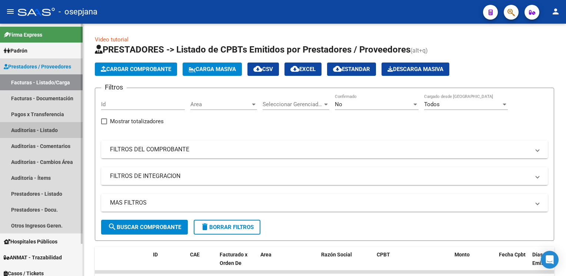
click at [49, 130] on link "Auditorías - Listado" at bounding box center [41, 130] width 83 height 16
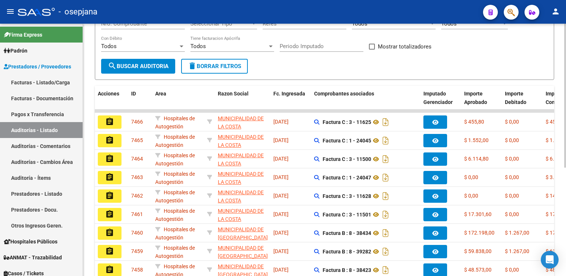
scroll to position [116, 0]
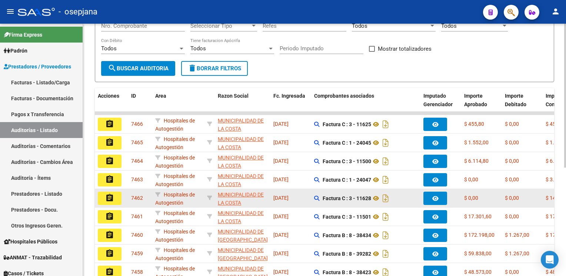
click at [107, 198] on mat-icon "assignment" at bounding box center [109, 198] width 9 height 9
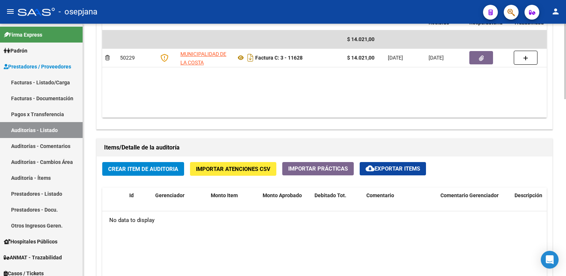
scroll to position [428, 0]
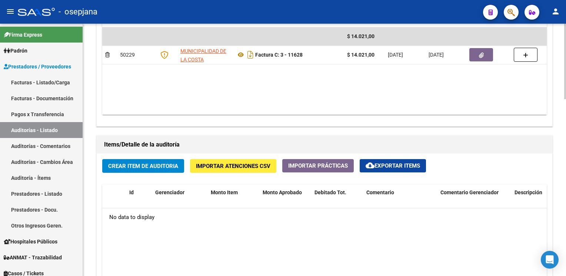
click at [147, 163] on span "Crear Item de Auditoria" at bounding box center [143, 166] width 70 height 7
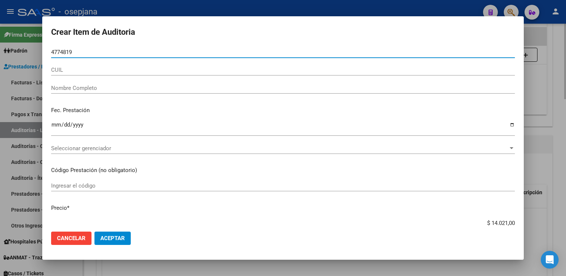
type input "47748197"
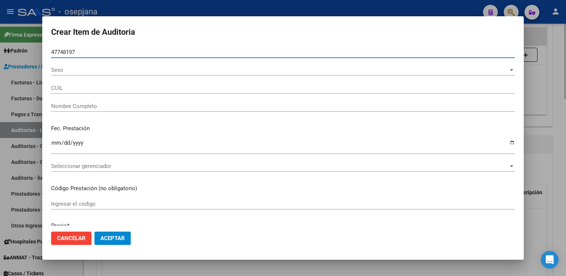
type input "20477481974"
type input "[PERSON_NAME] E -"
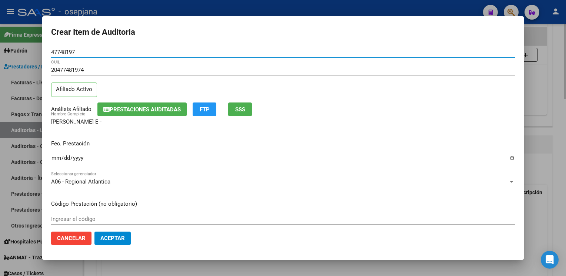
type input "47748197"
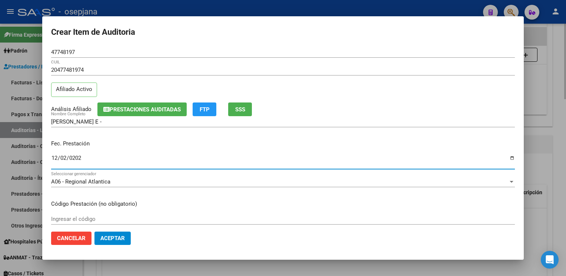
type input "[DATE]"
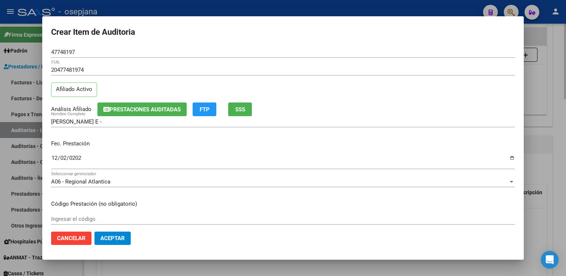
scroll to position [120, 0]
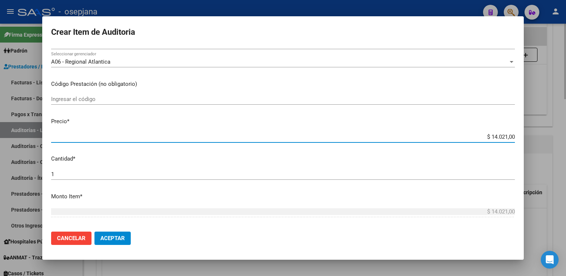
type input "$ 0,02"
type input "$ 0,24"
type input "$ 2,46"
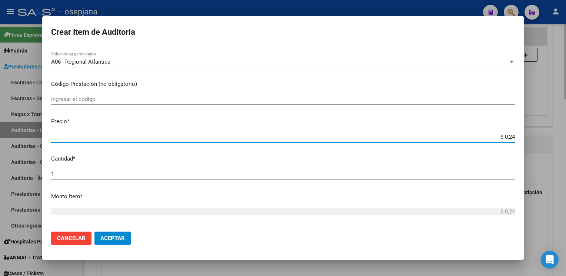
type input "$ 2,46"
type input "$ 24,60"
type input "$ 246,00"
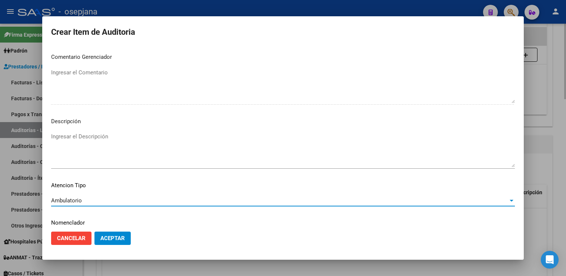
scroll to position [423, 0]
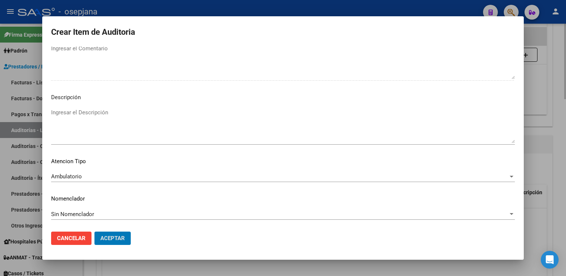
click at [94, 232] on button "Aceptar" at bounding box center [112, 238] width 36 height 13
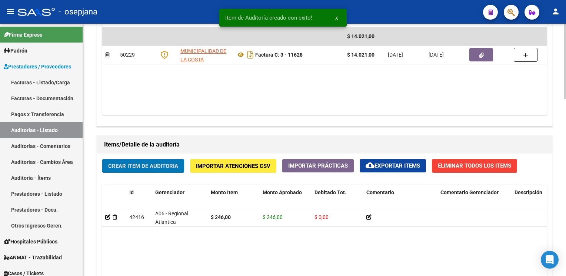
scroll to position [429, 0]
click at [102, 159] on button "Crear Item de Auditoria" at bounding box center [143, 166] width 82 height 14
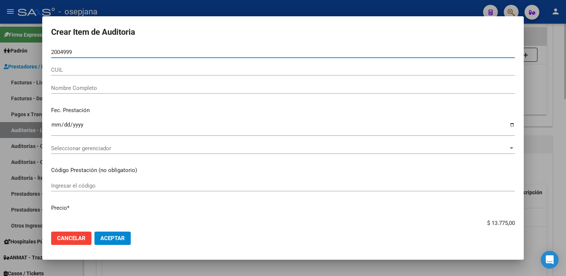
type input "20049990"
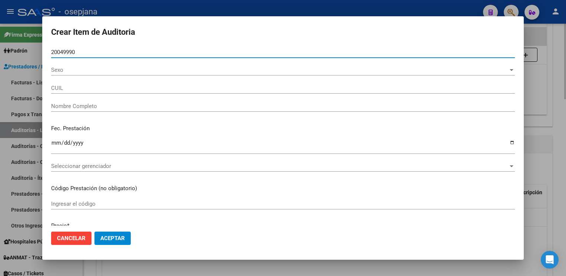
type input "27200499900"
type input "[PERSON_NAME] [PERSON_NAME]"
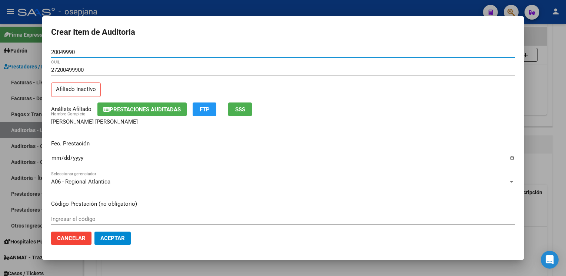
type input "20049990"
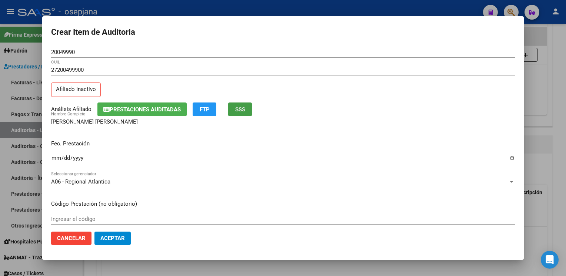
click at [247, 115] on button "SSS" at bounding box center [240, 110] width 24 height 14
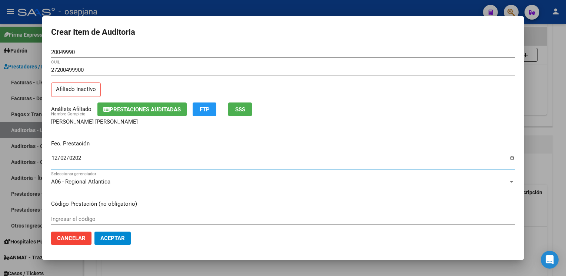
type input "[DATE]"
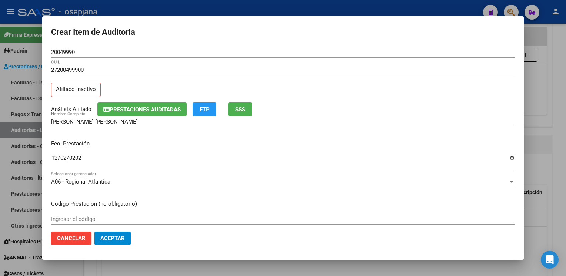
scroll to position [120, 0]
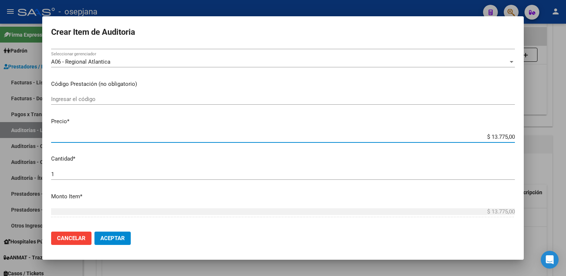
type input "$ 0,02"
type input "$ 0,24"
type input "$ 2,46"
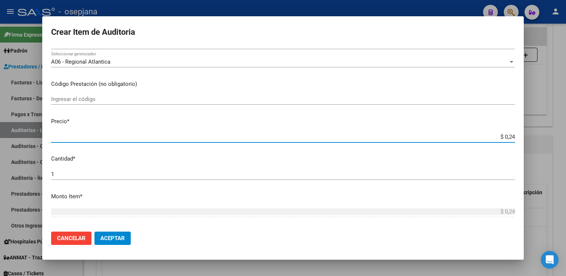
type input "$ 2,46"
type input "$ 24,60"
type input "$ 246,00"
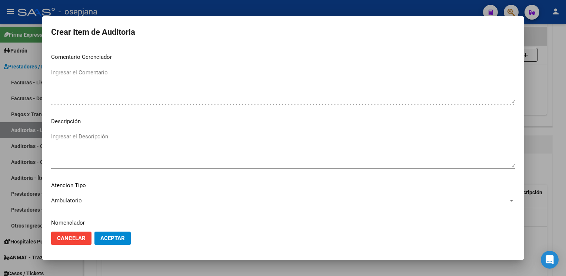
scroll to position [423, 0]
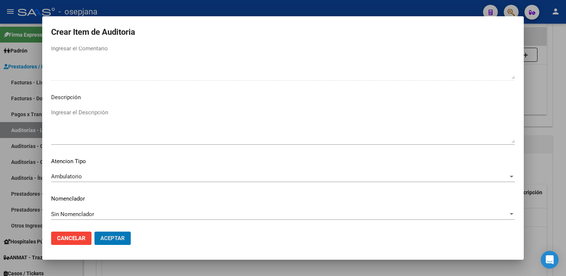
click at [94, 232] on button "Aceptar" at bounding box center [112, 238] width 36 height 13
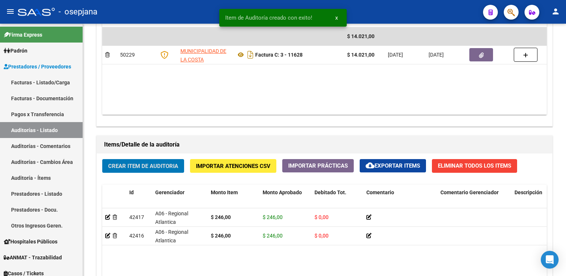
click at [102, 159] on button "Crear Item de Auditoria" at bounding box center [143, 166] width 82 height 14
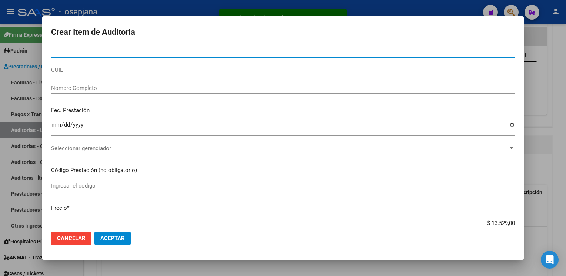
type input "0"
type input "47748197"
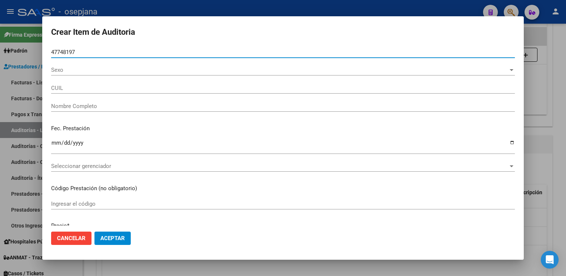
type input "20477481974"
type input "[PERSON_NAME] E -"
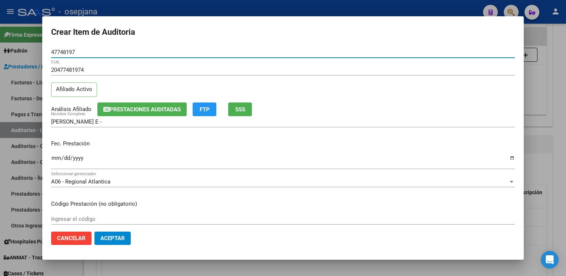
type input "47748197"
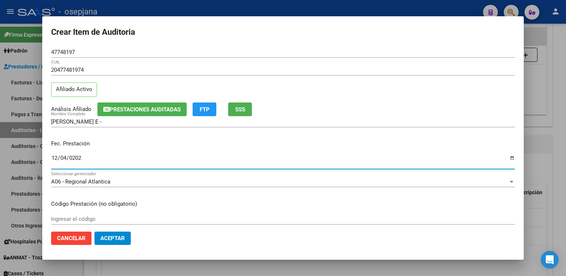
type input "[DATE]"
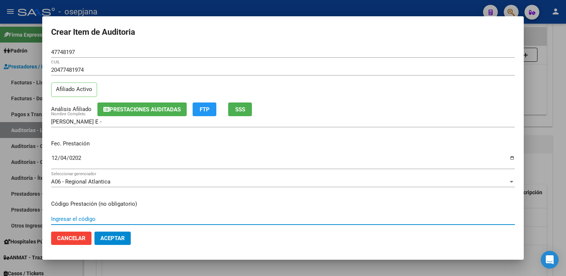
scroll to position [120, 0]
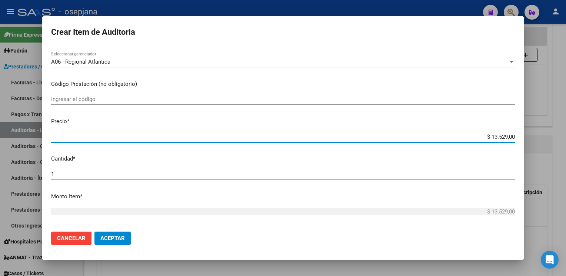
type input "$ 0,01"
type input "$ 0,13"
type input "$ 1,30"
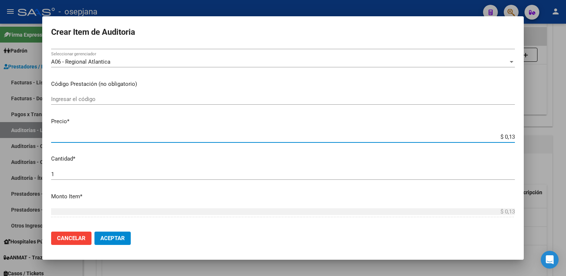
type input "$ 1,30"
type input "$ 13,02"
type input "$ 130,20"
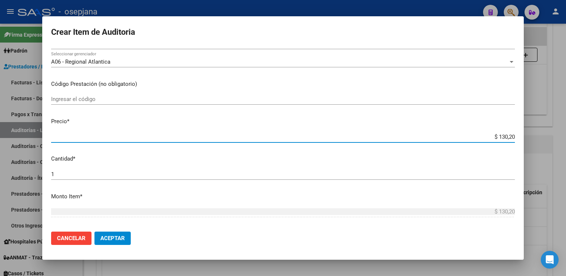
type input "$ 1.302,00"
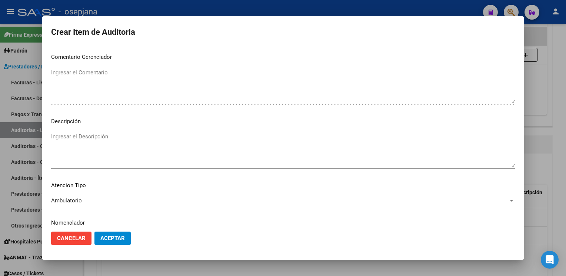
scroll to position [423, 0]
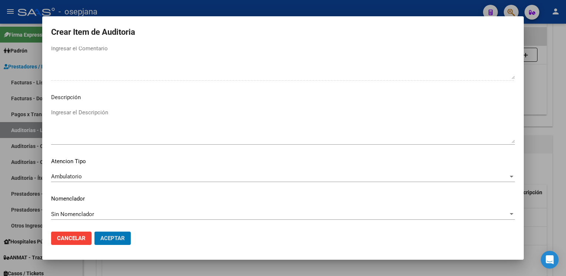
click at [94, 232] on button "Aceptar" at bounding box center [112, 238] width 36 height 13
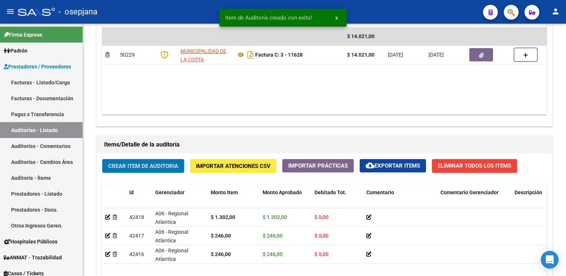
click at [102, 159] on button "Crear Item de Auditoria" at bounding box center [143, 166] width 82 height 14
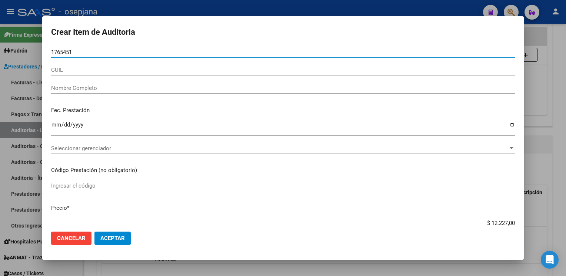
type input "17654512"
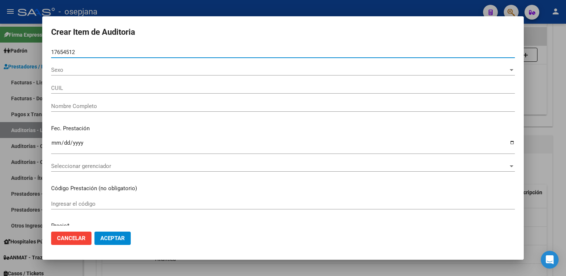
type input "27176545122"
type input "[PERSON_NAME]"
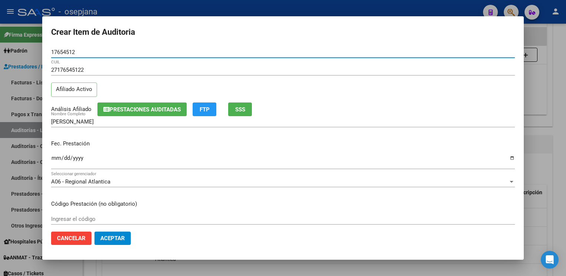
type input "17654512"
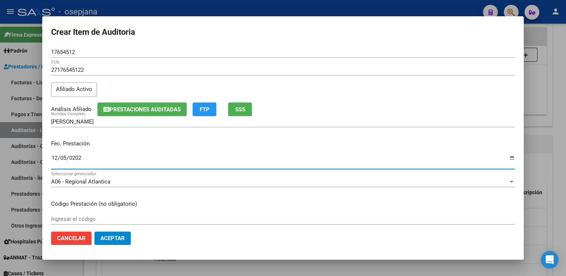
type input "[DATE]"
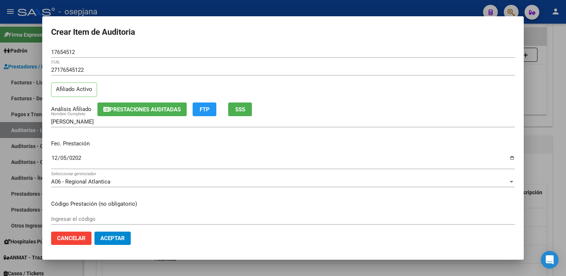
scroll to position [120, 0]
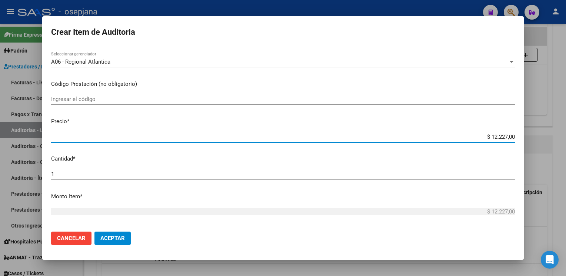
type input "$ 0,01"
type input "$ 0,13"
type input "$ 1,30"
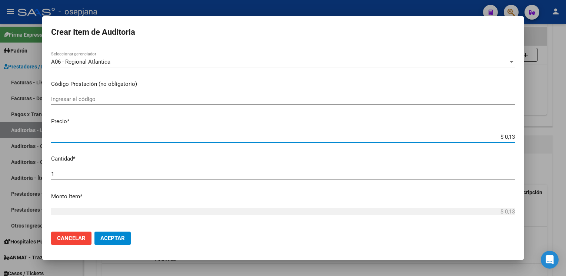
type input "$ 1,30"
type input "$ 13,02"
type input "$ 130,20"
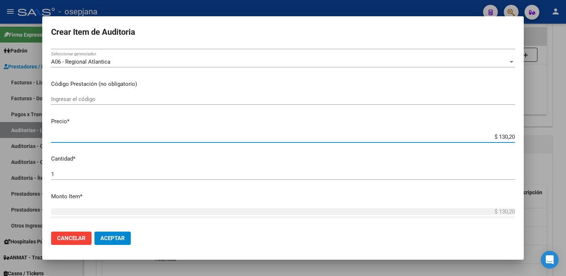
type input "$ 1.302,00"
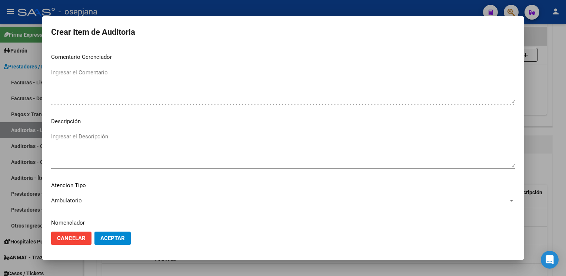
scroll to position [423, 0]
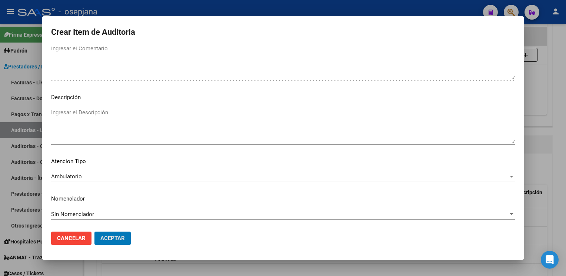
click at [94, 232] on button "Aceptar" at bounding box center [112, 238] width 36 height 13
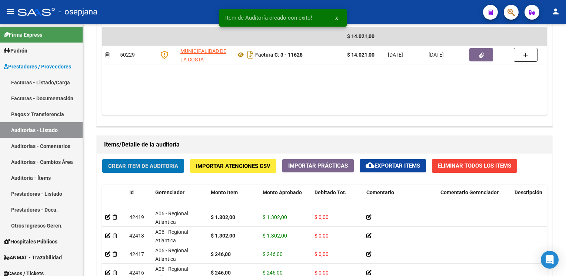
click at [102, 159] on button "Crear Item de Auditoria" at bounding box center [143, 166] width 82 height 14
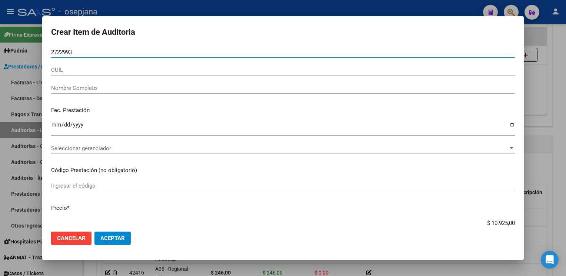
type input "27229934"
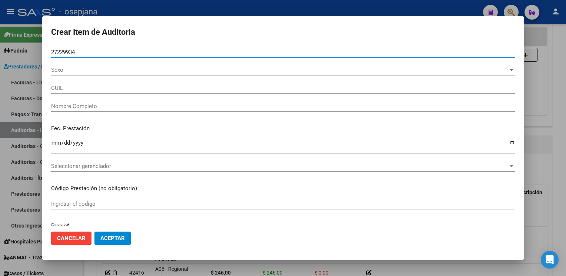
type input "27272299345"
type input "[DEMOGRAPHIC_DATA][PERSON_NAME] [PERSON_NAME]"
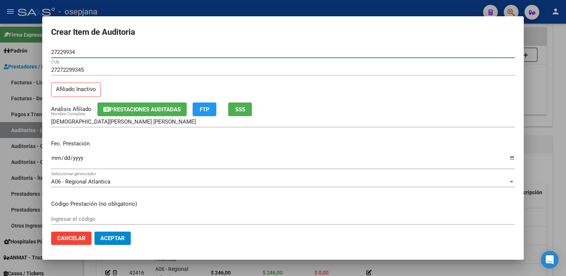
type input "27229934"
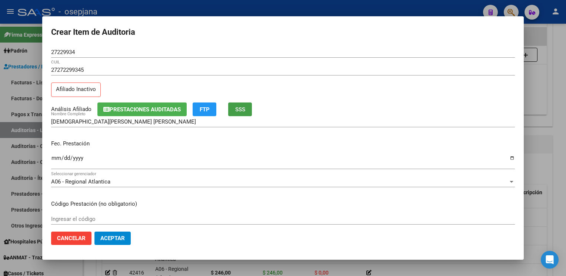
click at [245, 110] on span "SSS" at bounding box center [240, 109] width 10 height 7
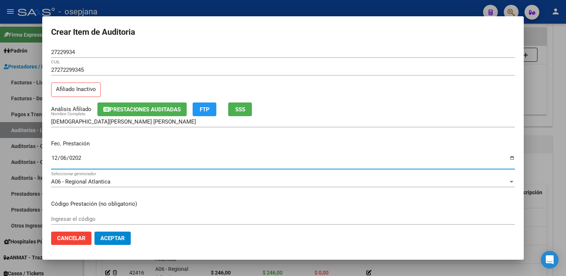
type input "[DATE]"
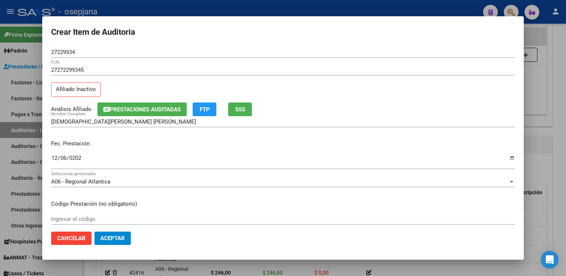
scroll to position [120, 0]
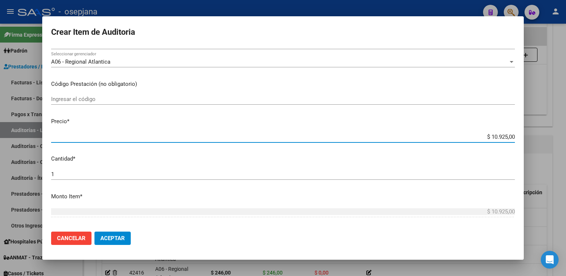
type input "$ 0,07"
type input "$ 0,77"
type input "$ 7,76"
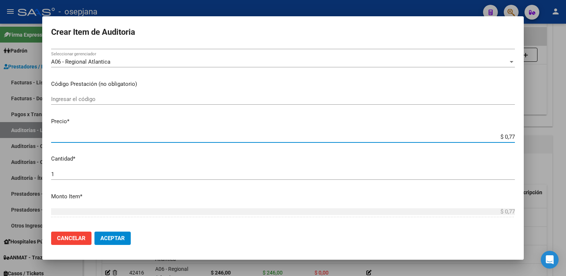
type input "$ 7,76"
type input "$ 77,60"
type input "$ 776,00"
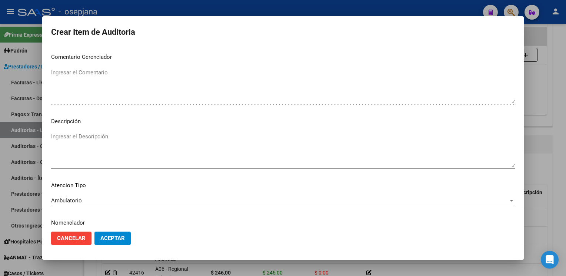
scroll to position [423, 0]
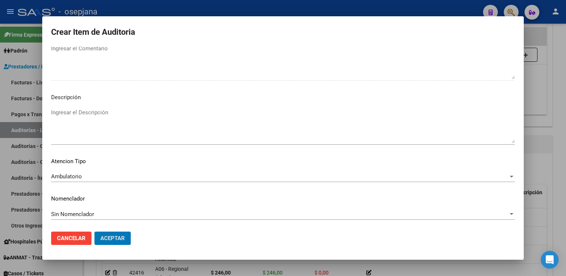
click at [94, 232] on button "Aceptar" at bounding box center [112, 238] width 36 height 13
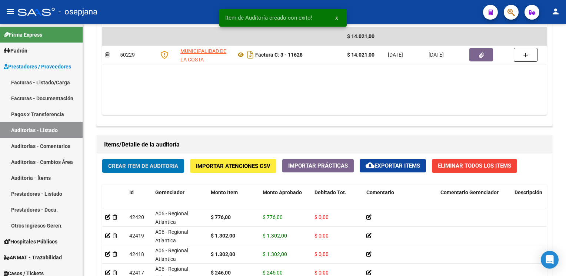
click at [102, 159] on button "Crear Item de Auditoria" at bounding box center [143, 166] width 82 height 14
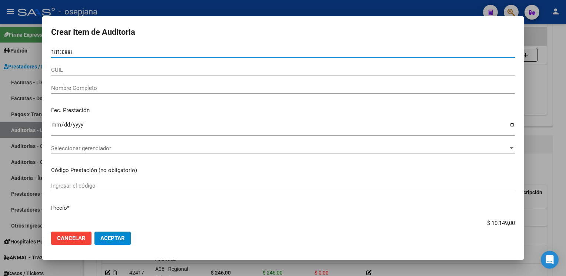
type input "18133883"
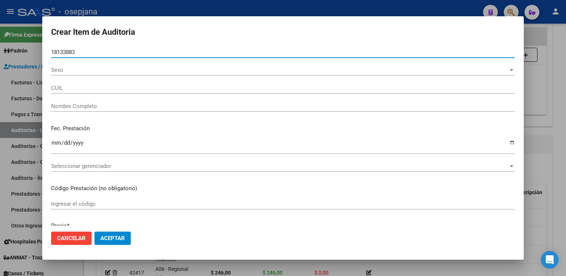
type input "27181338836"
type input "[PERSON_NAME] -"
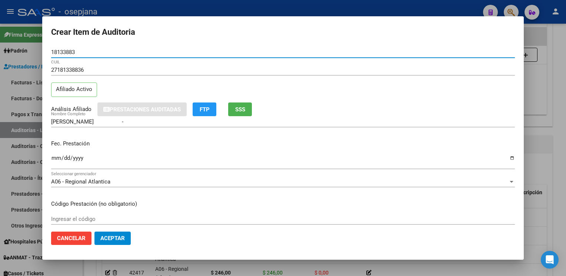
type input "18133883"
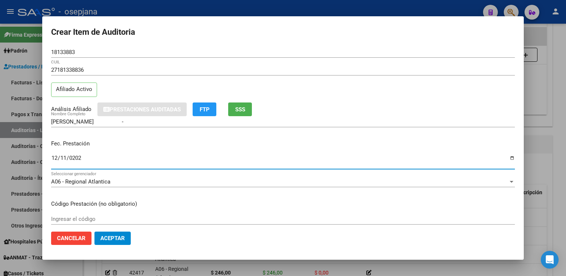
type input "[DATE]"
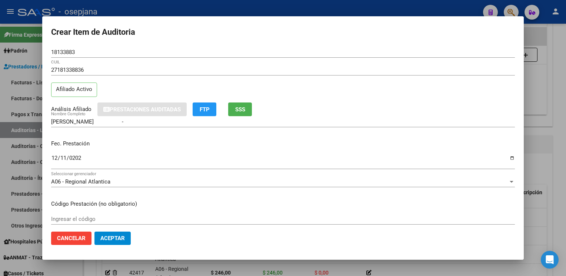
scroll to position [120, 0]
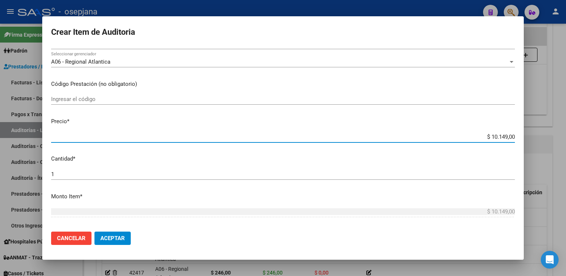
type input "$ 0,07"
type input "$ 0,77"
type input "$ 7,76"
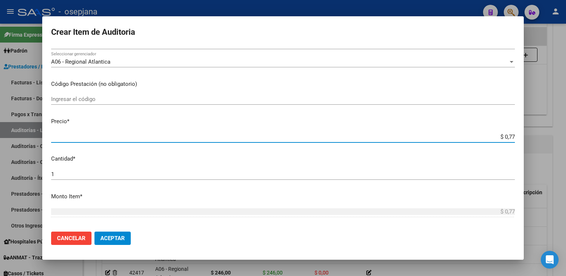
type input "$ 7,76"
type input "$ 77,60"
type input "$ 776,00"
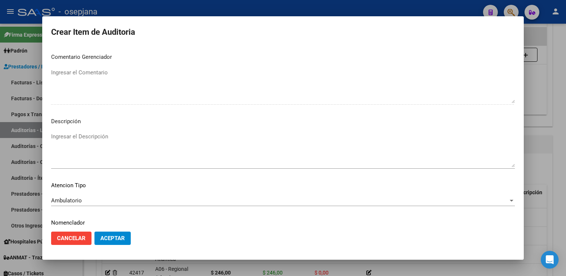
scroll to position [423, 0]
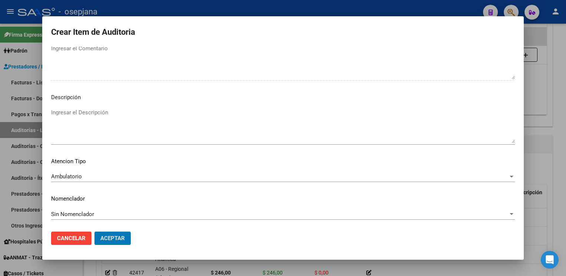
click at [94, 232] on button "Aceptar" at bounding box center [112, 238] width 36 height 13
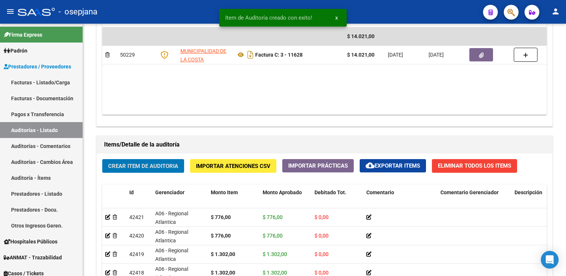
click at [102, 159] on button "Crear Item de Auditoria" at bounding box center [143, 166] width 82 height 14
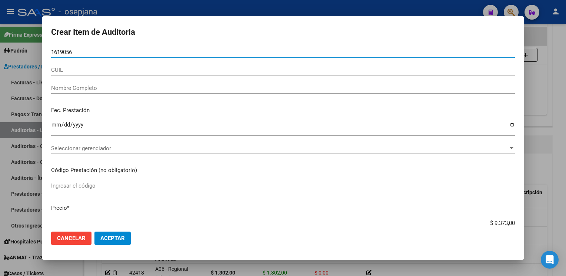
type input "16190563"
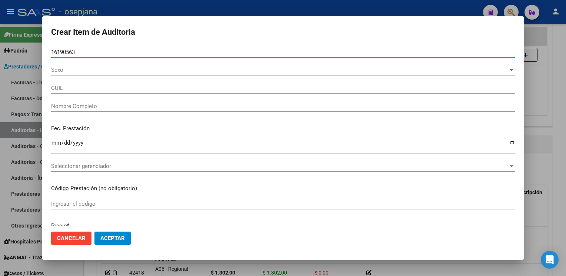
type input "27161905637"
type input "[PERSON_NAME]"
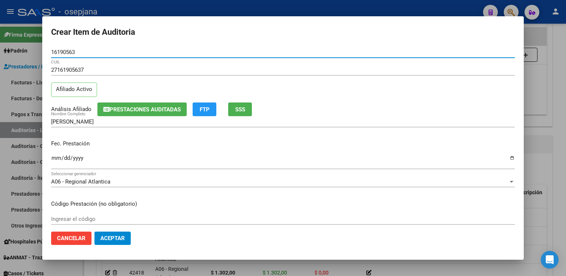
type input "16190563"
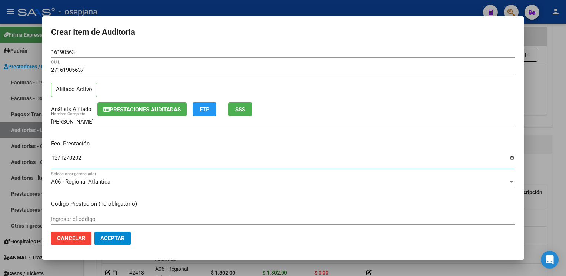
type input "[DATE]"
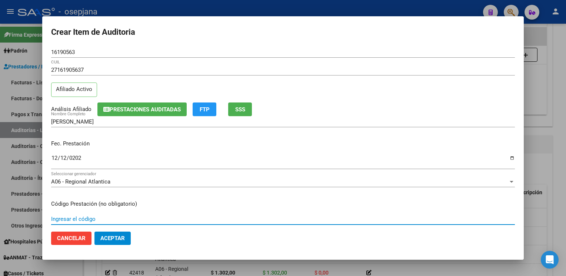
scroll to position [120, 0]
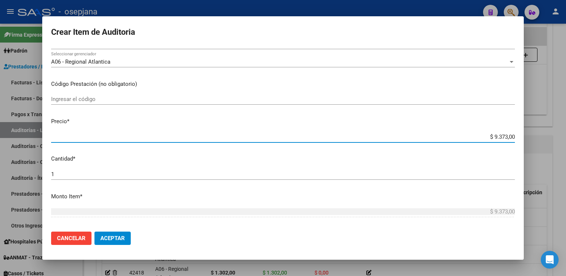
type input "$ 0,02"
type input "$ 0,24"
type input "$ 2,46"
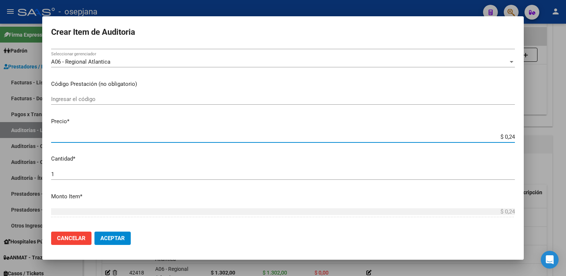
type input "$ 2,46"
type input "$ 24,60"
type input "$ 246,00"
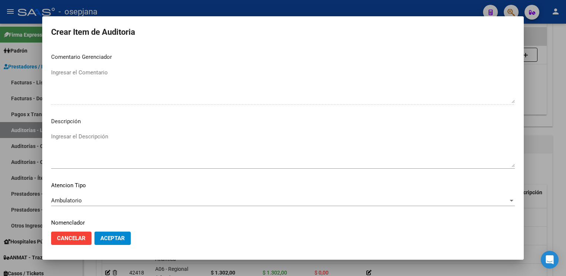
scroll to position [423, 0]
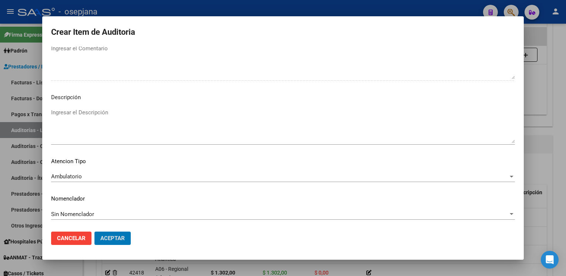
click at [94, 232] on button "Aceptar" at bounding box center [112, 238] width 36 height 13
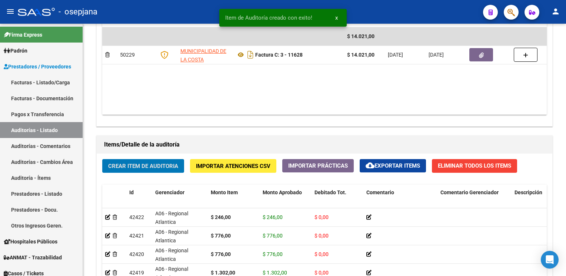
click at [102, 159] on button "Crear Item de Auditoria" at bounding box center [143, 166] width 82 height 14
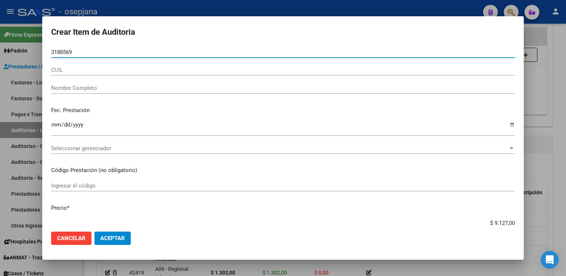
type input "31885692"
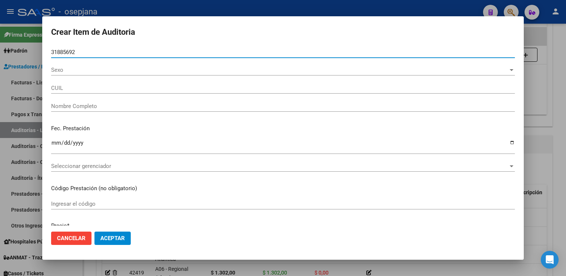
type input "27318856929"
type input "[PERSON_NAME]"
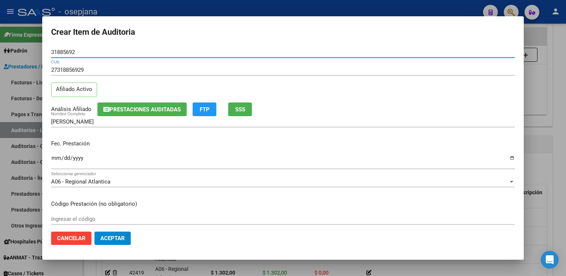
type input "31885692"
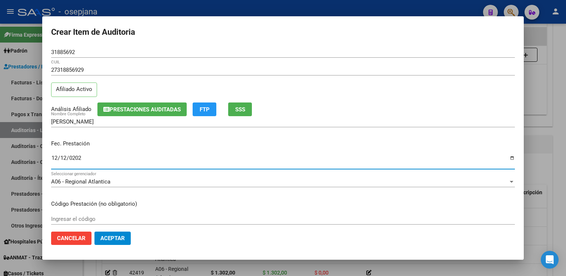
type input "[DATE]"
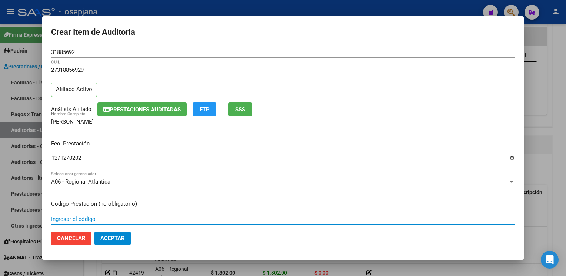
scroll to position [120, 0]
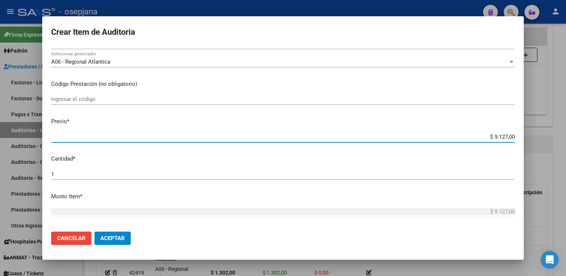
type input "$ 0,02"
type input "$ 0,24"
type input "$ 2,46"
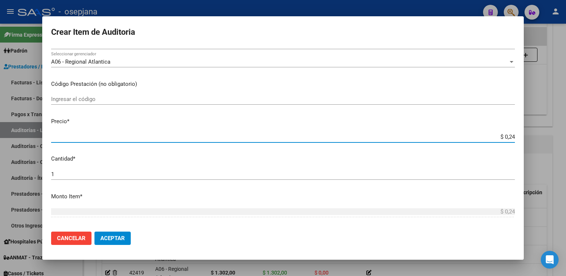
type input "$ 2,46"
type input "$ 24,60"
type input "$ 246,00"
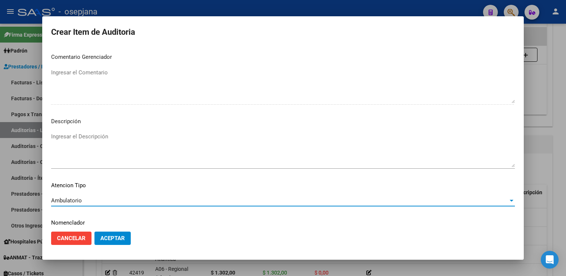
scroll to position [423, 0]
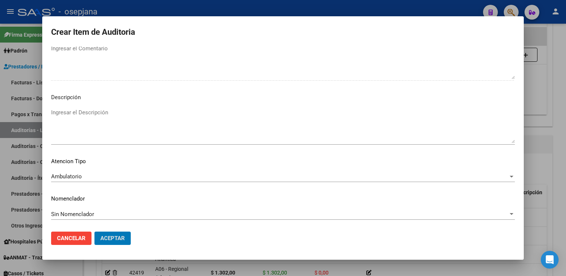
click at [94, 232] on button "Aceptar" at bounding box center [112, 238] width 36 height 13
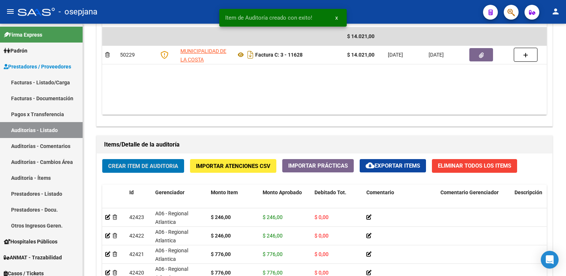
click at [102, 159] on button "Crear Item de Auditoria" at bounding box center [143, 166] width 82 height 14
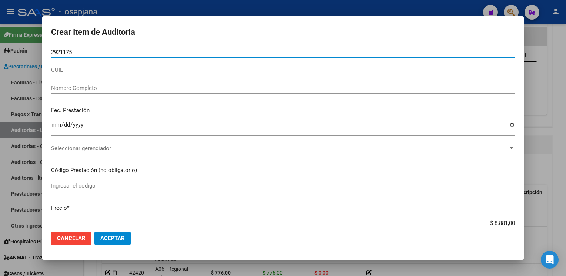
type input "29211750"
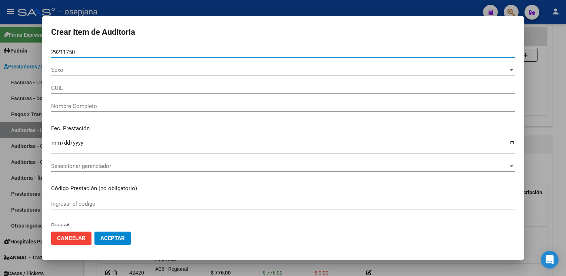
type input "27292117502"
type input "[PERSON_NAME]"
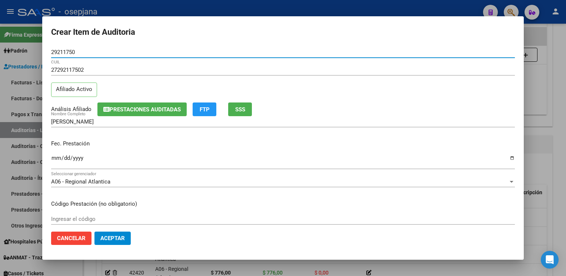
type input "29211750"
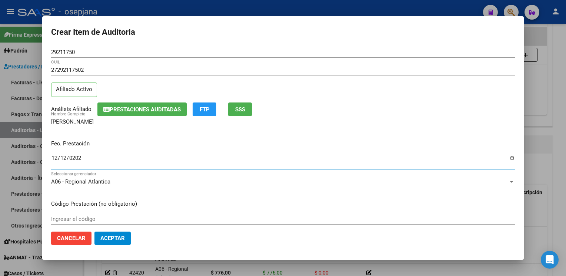
type input "[DATE]"
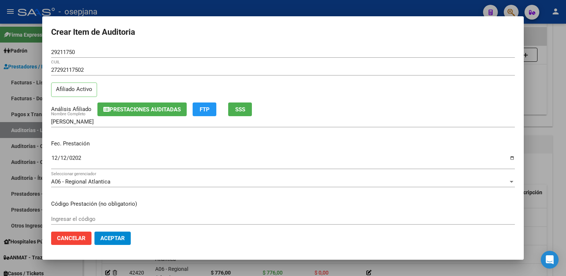
scroll to position [120, 0]
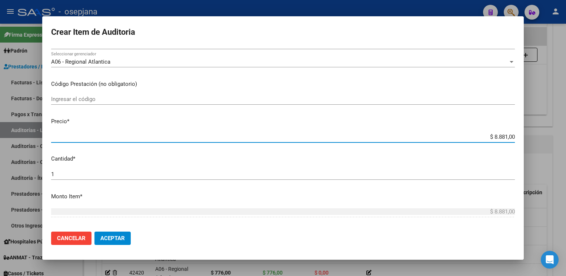
type input "$ 0,04"
type input "$ 0,42"
type input "$ 4,25"
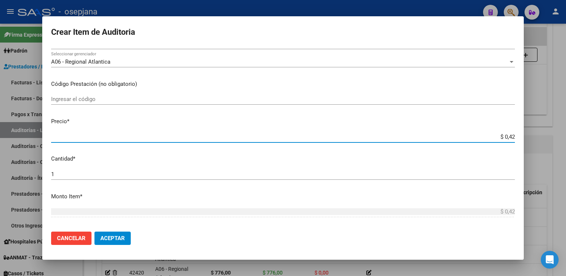
type input "$ 4,25"
type input "$ 42,50"
type input "$ 425,00"
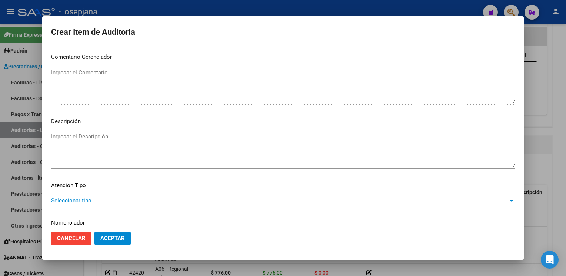
scroll to position [423, 0]
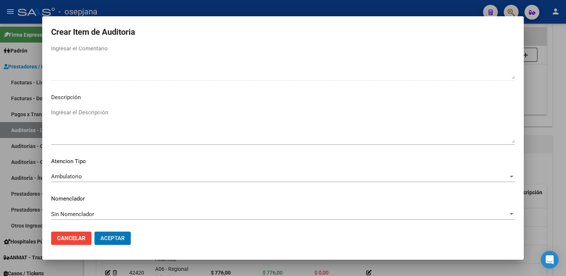
click at [94, 232] on button "Aceptar" at bounding box center [112, 238] width 36 height 13
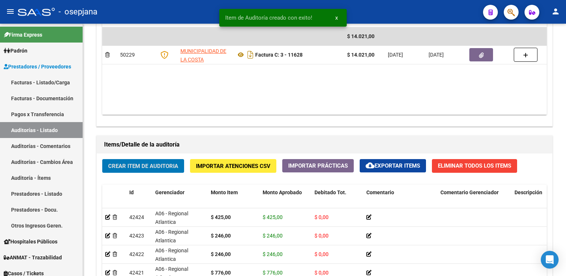
click at [102, 159] on button "Crear Item de Auditoria" at bounding box center [143, 166] width 82 height 14
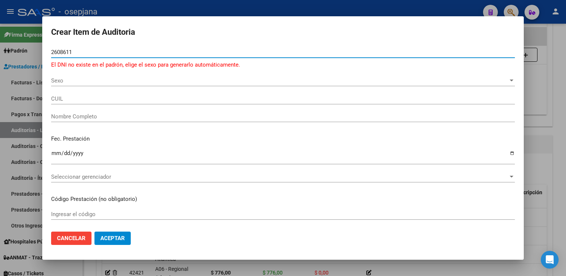
type input "26086111"
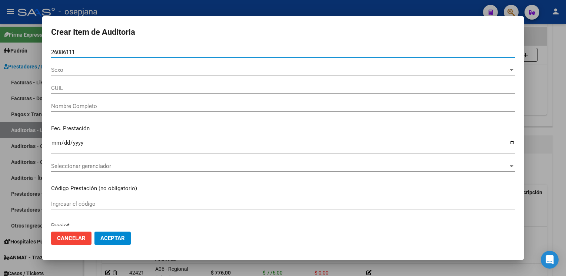
type input "20260861116"
type input "[PERSON_NAME] [PERSON_NAME]"
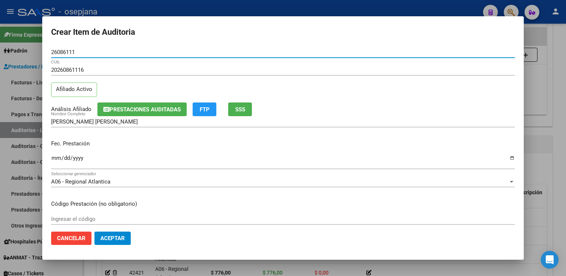
type input "26086111"
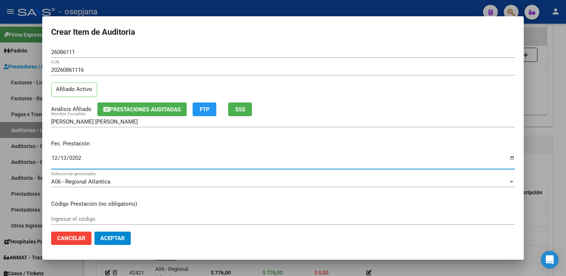
type input "[DATE]"
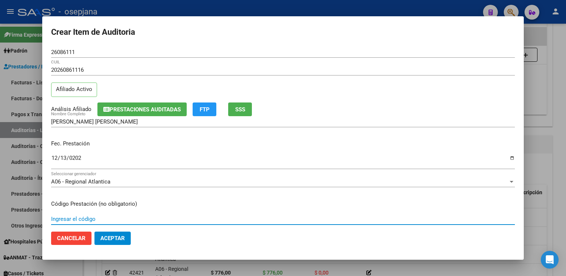
scroll to position [120, 0]
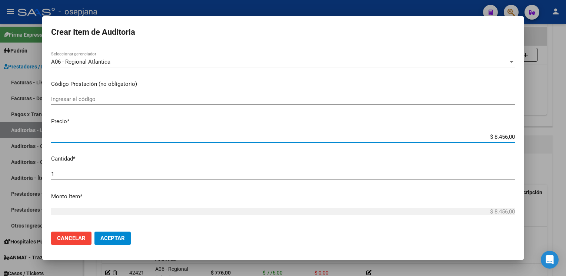
type input "$ 0,02"
type input "$ 0,24"
type input "$ 2,46"
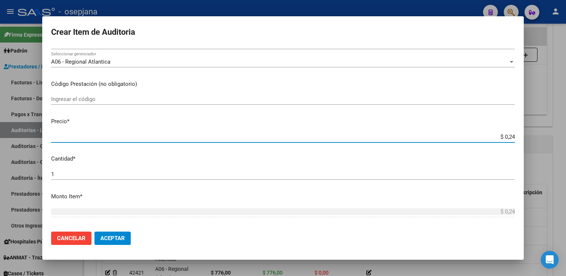
type input "$ 2,46"
type input "$ 24,60"
type input "$ 246,00"
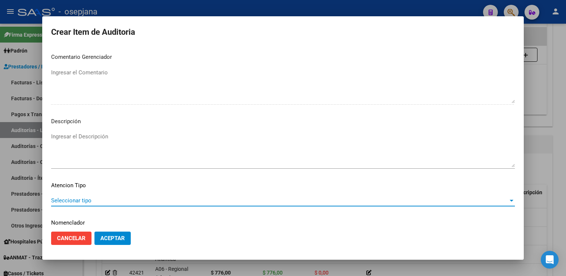
scroll to position [423, 0]
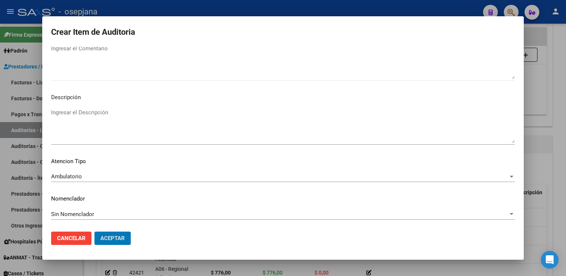
click at [94, 232] on button "Aceptar" at bounding box center [112, 238] width 36 height 13
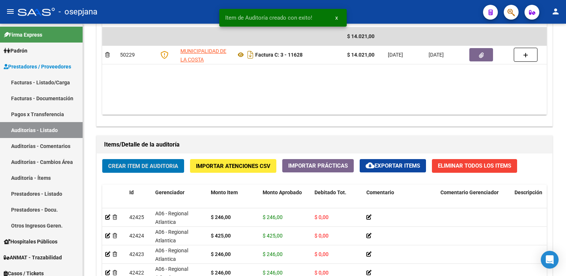
click at [102, 159] on button "Crear Item de Auditoria" at bounding box center [143, 166] width 82 height 14
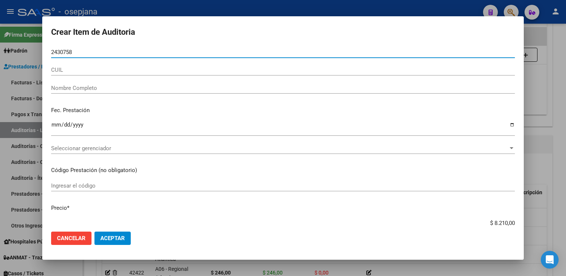
type input "24307589"
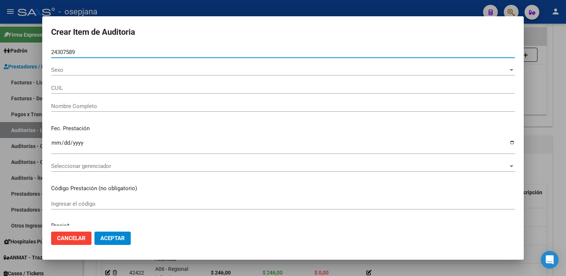
type input "27243075896"
type input "RUSSIAN [PERSON_NAME] -"
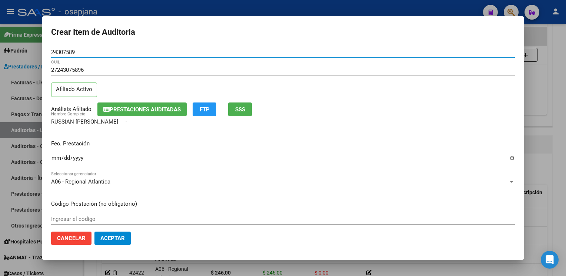
type input "24307589"
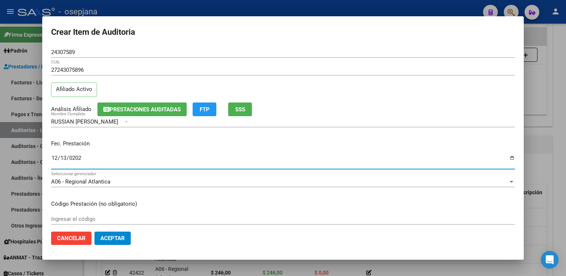
type input "[DATE]"
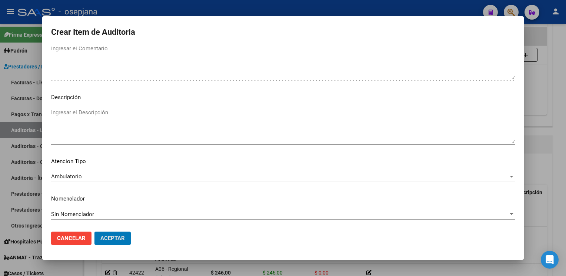
click at [94, 232] on button "Aceptar" at bounding box center [112, 238] width 36 height 13
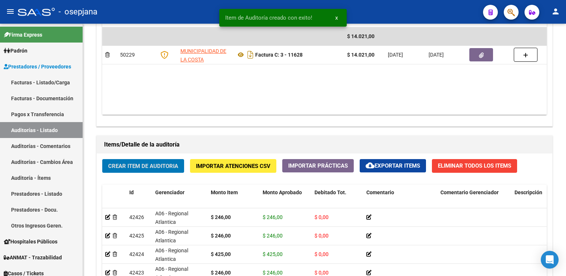
click at [102, 159] on button "Crear Item de Auditoria" at bounding box center [143, 166] width 82 height 14
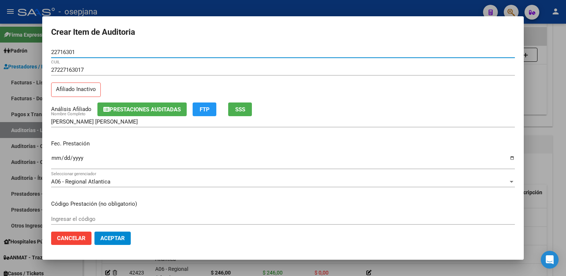
click at [245, 112] on span "SSS" at bounding box center [240, 109] width 10 height 7
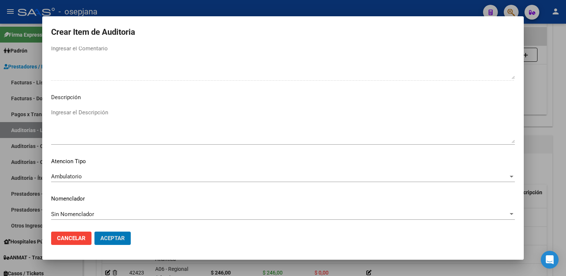
click at [94, 232] on button "Aceptar" at bounding box center [112, 238] width 36 height 13
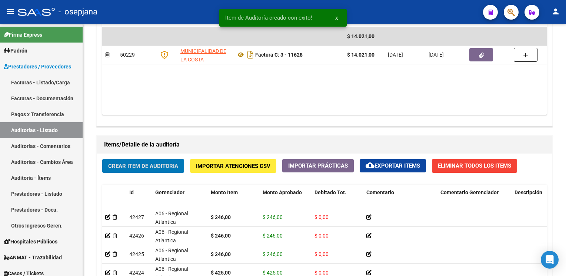
click at [102, 159] on button "Crear Item de Auditoria" at bounding box center [143, 166] width 82 height 14
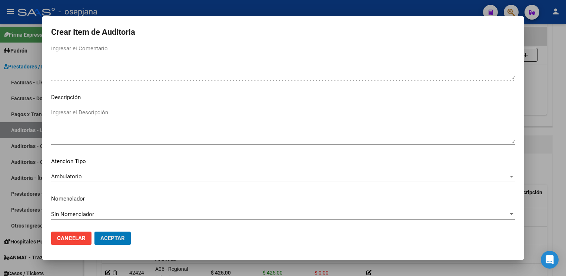
click at [94, 232] on button "Aceptar" at bounding box center [112, 238] width 36 height 13
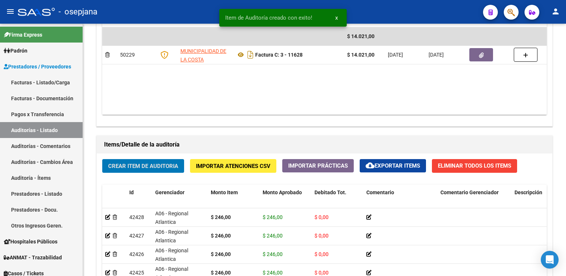
click at [102, 159] on button "Crear Item de Auditoria" at bounding box center [143, 166] width 82 height 14
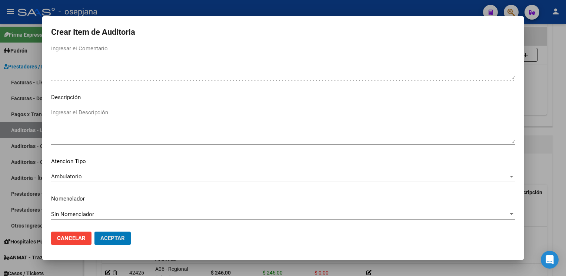
click at [94, 232] on button "Aceptar" at bounding box center [112, 238] width 36 height 13
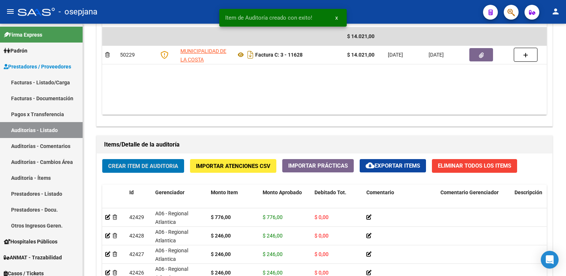
click at [102, 159] on button "Crear Item de Auditoria" at bounding box center [143, 166] width 82 height 14
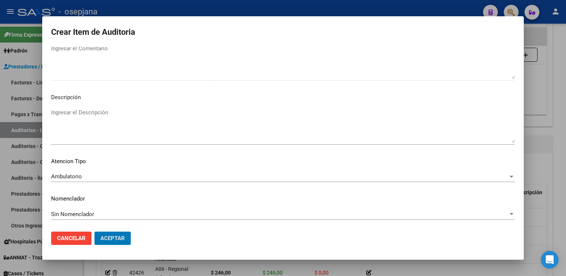
click at [94, 232] on button "Aceptar" at bounding box center [112, 238] width 36 height 13
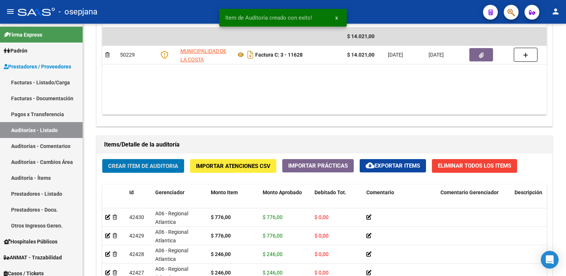
click at [102, 159] on button "Crear Item de Auditoria" at bounding box center [143, 166] width 82 height 14
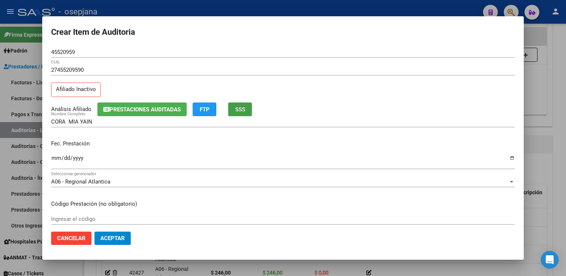
click at [245, 109] on span "SSS" at bounding box center [240, 109] width 10 height 7
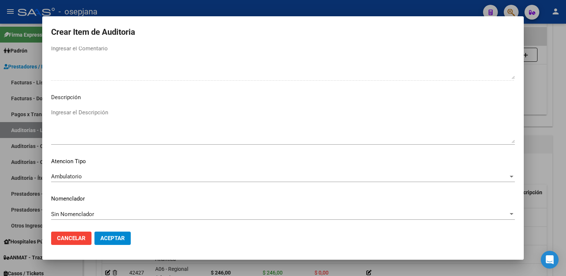
scroll to position [0, 0]
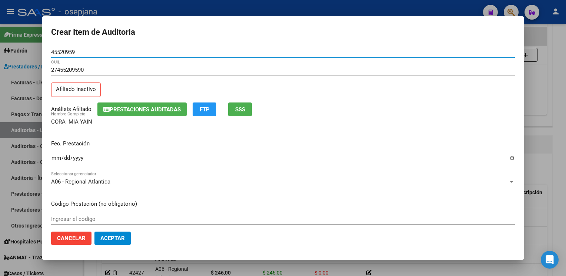
click at [123, 242] on button "Aceptar" at bounding box center [112, 238] width 36 height 13
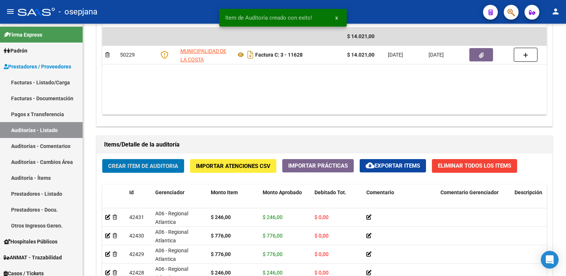
click at [102, 159] on button "Crear Item de Auditoria" at bounding box center [143, 166] width 82 height 14
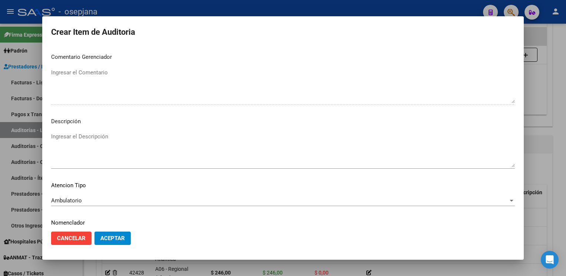
scroll to position [423, 0]
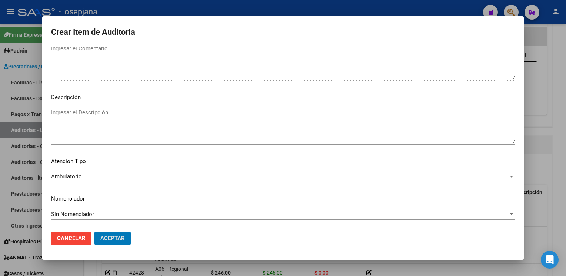
click at [94, 232] on button "Aceptar" at bounding box center [112, 238] width 36 height 13
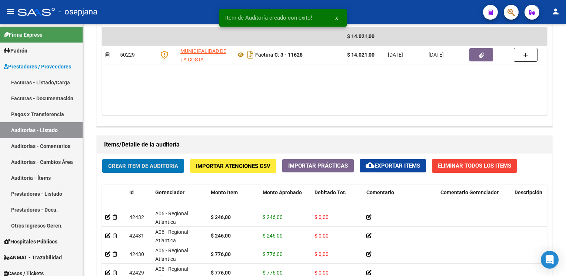
click at [102, 159] on button "Crear Item de Auditoria" at bounding box center [143, 166] width 82 height 14
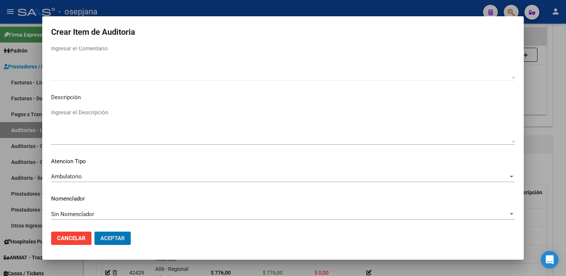
click at [94, 232] on button "Aceptar" at bounding box center [112, 238] width 36 height 13
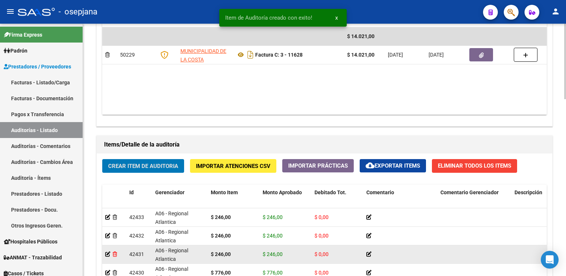
click at [102, 159] on button "Crear Item de Auditoria" at bounding box center [143, 166] width 82 height 14
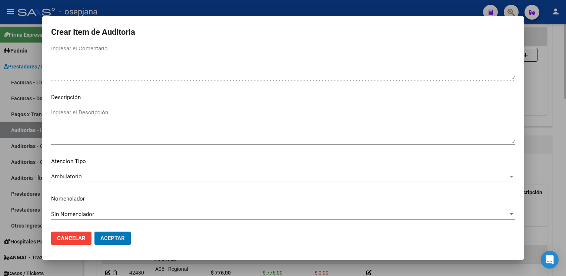
click at [94, 232] on button "Aceptar" at bounding box center [112, 238] width 36 height 13
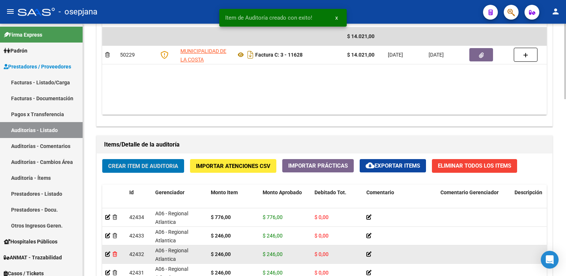
click at [102, 159] on button "Crear Item de Auditoria" at bounding box center [143, 166] width 82 height 14
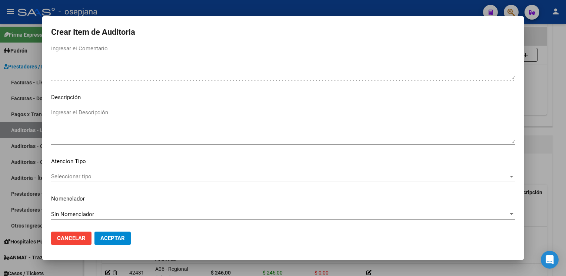
click at [84, 171] on div "Seleccionar tipo Seleccionar tipo" at bounding box center [283, 176] width 464 height 11
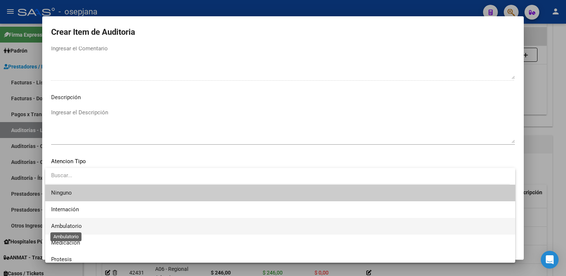
click at [71, 224] on span "Ambulatorio" at bounding box center [66, 226] width 31 height 7
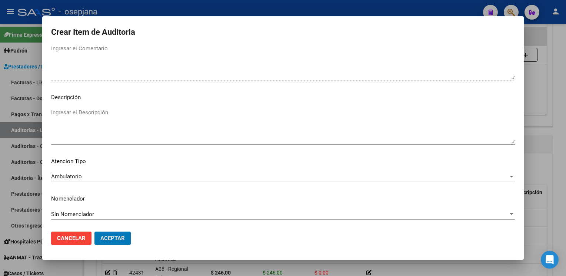
click at [94, 232] on button "Aceptar" at bounding box center [112, 238] width 36 height 13
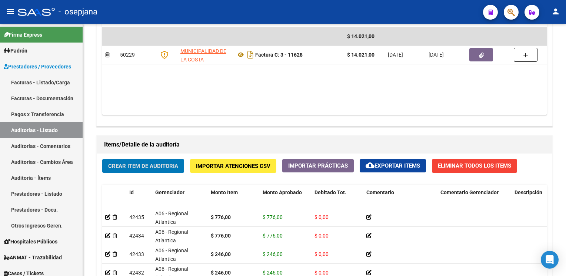
click at [102, 159] on button "Crear Item de Auditoria" at bounding box center [143, 166] width 82 height 14
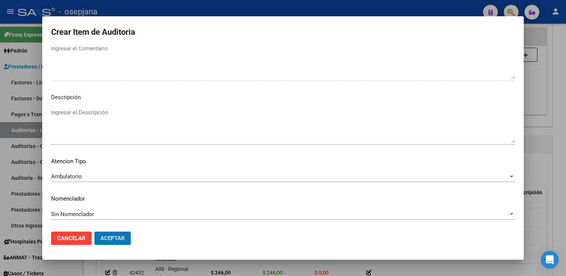
click at [94, 232] on button "Aceptar" at bounding box center [112, 238] width 36 height 13
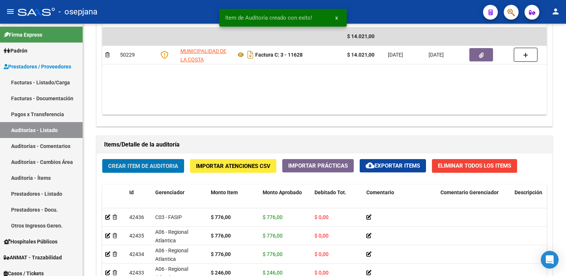
click at [102, 159] on button "Crear Item de Auditoria" at bounding box center [143, 166] width 82 height 14
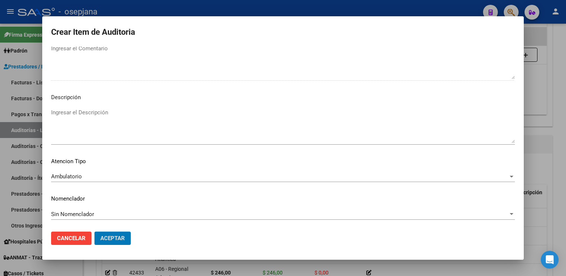
click at [94, 232] on button "Aceptar" at bounding box center [112, 238] width 36 height 13
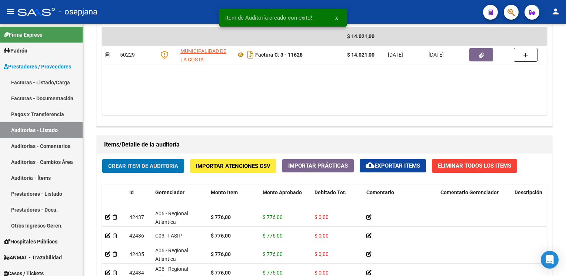
click at [102, 159] on button "Crear Item de Auditoria" at bounding box center [143, 166] width 82 height 14
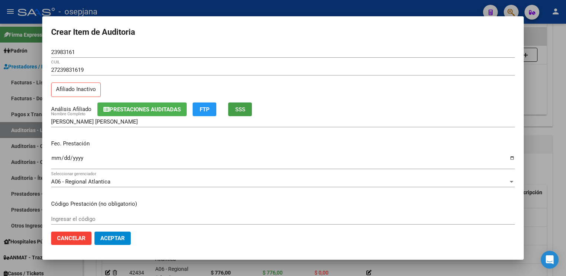
click at [242, 112] on span "SSS" at bounding box center [240, 109] width 10 height 7
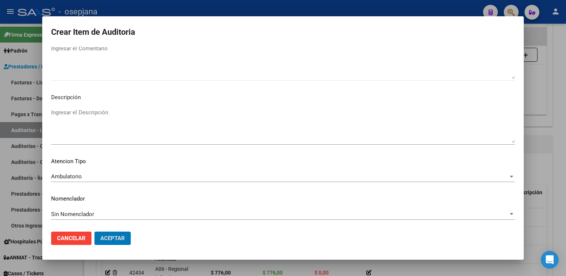
click at [94, 232] on button "Aceptar" at bounding box center [112, 238] width 36 height 13
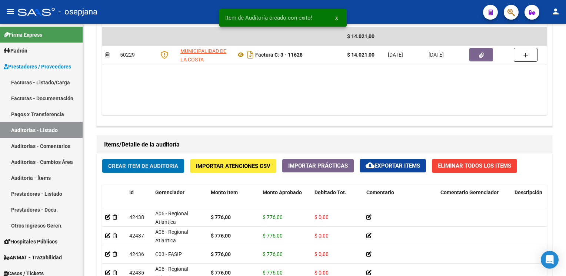
click at [102, 159] on button "Crear Item de Auditoria" at bounding box center [143, 166] width 82 height 14
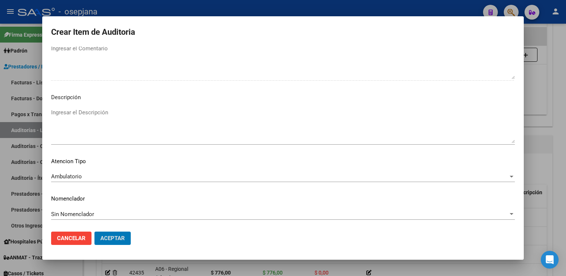
click at [94, 232] on button "Aceptar" at bounding box center [112, 238] width 36 height 13
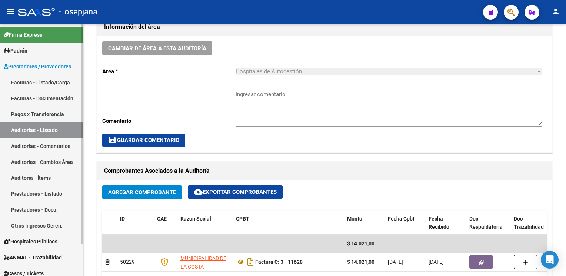
scroll to position [222, 0]
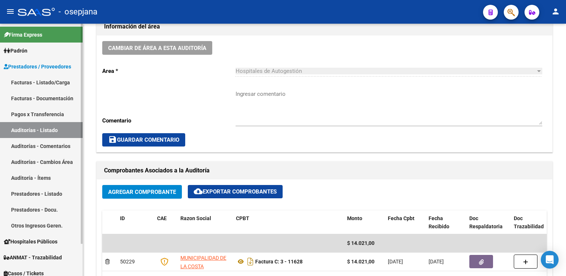
click at [17, 134] on link "Auditorías - Listado" at bounding box center [41, 130] width 83 height 16
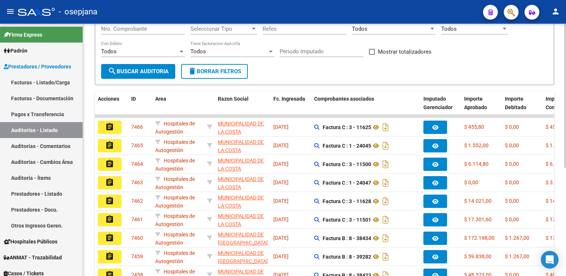
scroll to position [190, 0]
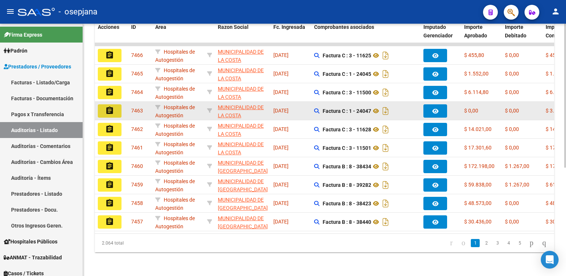
click at [112, 106] on mat-icon "assignment" at bounding box center [109, 110] width 9 height 9
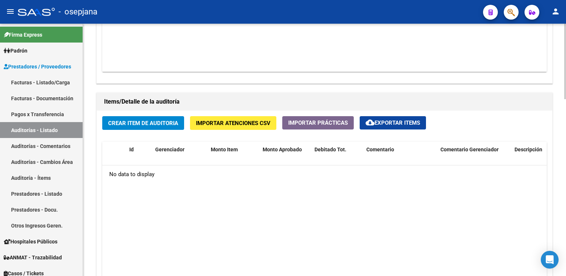
scroll to position [480, 0]
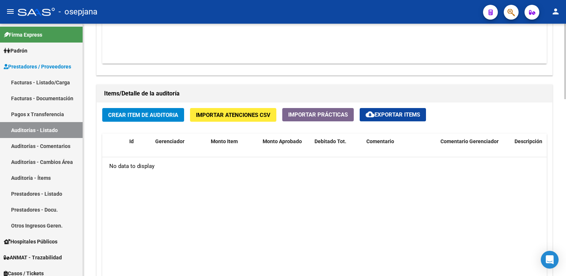
click at [155, 117] on button "Crear Item de Auditoria" at bounding box center [143, 115] width 82 height 14
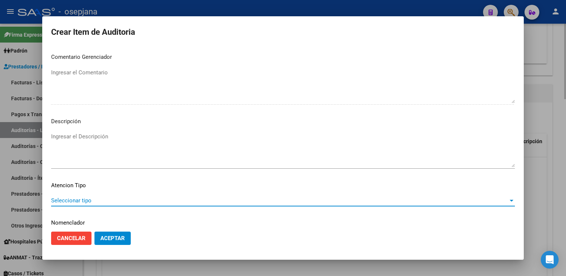
scroll to position [423, 0]
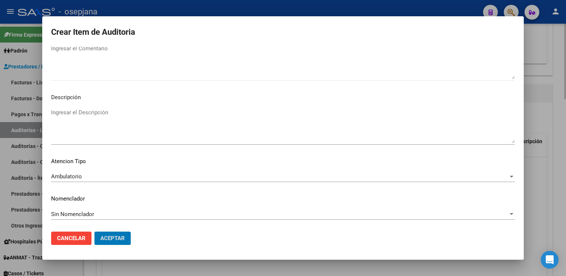
click at [94, 232] on button "Aceptar" at bounding box center [112, 238] width 36 height 13
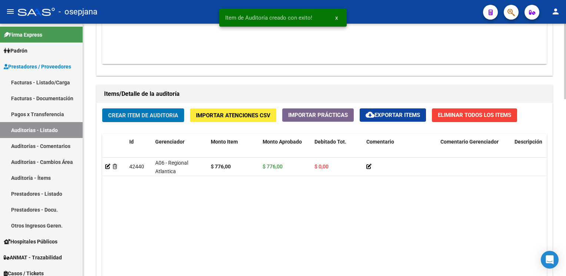
scroll to position [480, 0]
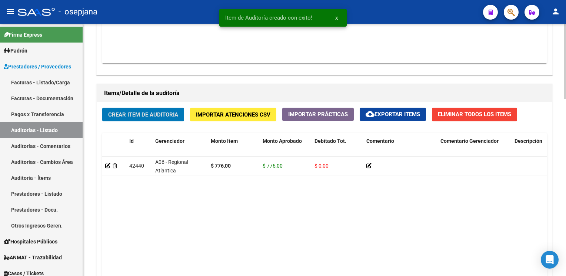
click at [102, 108] on button "Crear Item de Auditoria" at bounding box center [143, 115] width 82 height 14
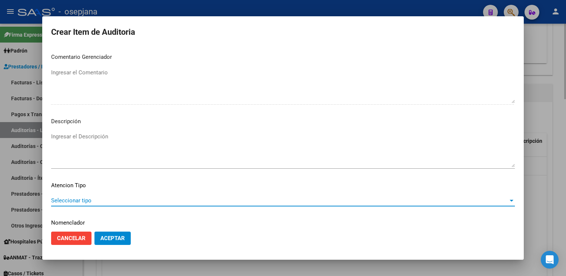
scroll to position [423, 0]
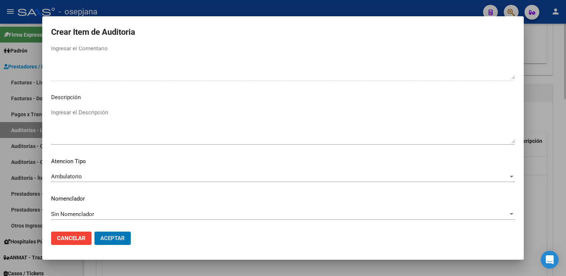
click at [94, 232] on button "Aceptar" at bounding box center [112, 238] width 36 height 13
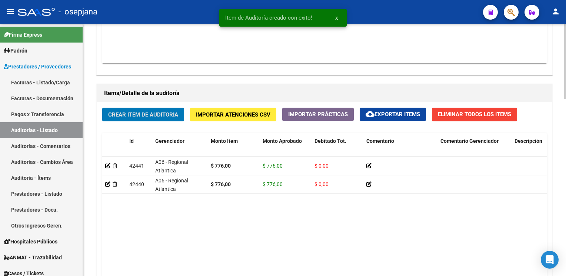
click at [102, 108] on button "Crear Item de Auditoria" at bounding box center [143, 115] width 82 height 14
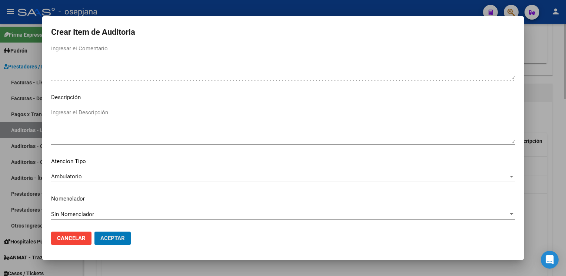
click at [94, 232] on button "Aceptar" at bounding box center [112, 238] width 36 height 13
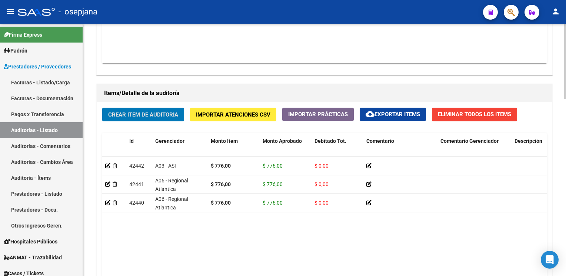
click at [102, 108] on button "Crear Item de Auditoria" at bounding box center [143, 115] width 82 height 14
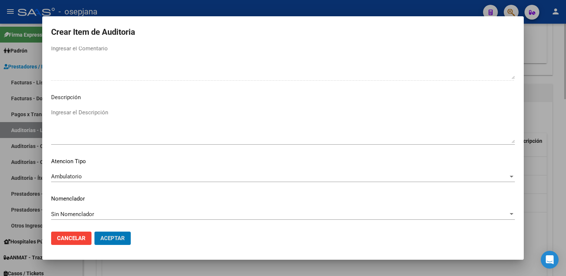
click at [94, 232] on button "Aceptar" at bounding box center [112, 238] width 36 height 13
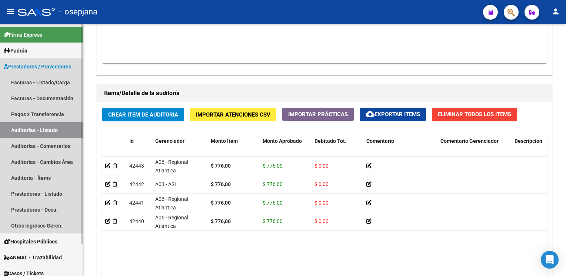
click at [44, 133] on link "Auditorías - Listado" at bounding box center [41, 130] width 83 height 16
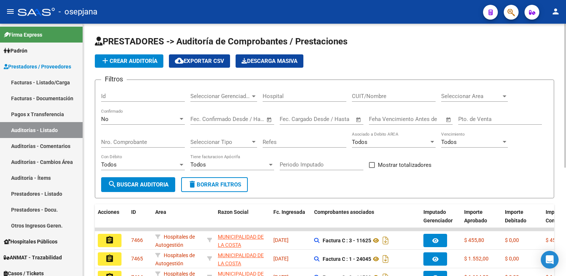
click at [142, 62] on span "add Crear Auditoría" at bounding box center [129, 61] width 57 height 7
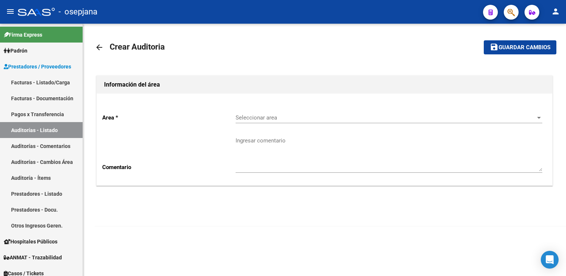
click at [289, 123] on div "Seleccionar area Seleccionar area" at bounding box center [389, 115] width 307 height 16
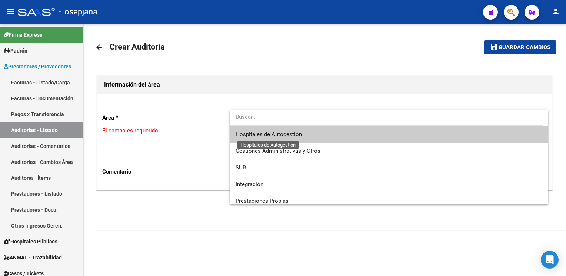
click at [273, 136] on span "Hospitales de Autogestión" at bounding box center [269, 134] width 66 height 7
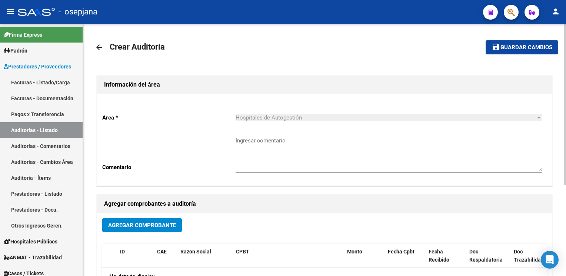
drag, startPoint x: 134, startPoint y: 220, endPoint x: 153, endPoint y: 228, distance: 20.3
click at [153, 228] on button "Agregar Comprobante" at bounding box center [142, 226] width 80 height 14
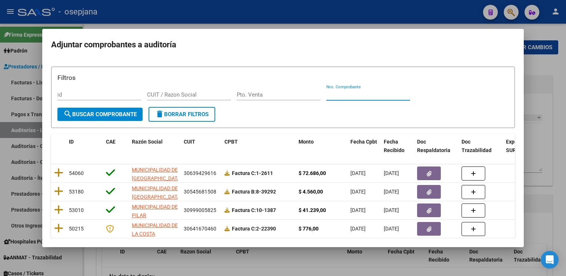
click at [365, 93] on input "Nro. Comprobante" at bounding box center [368, 95] width 84 height 7
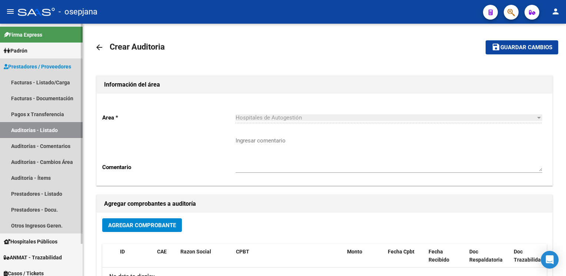
click at [33, 133] on link "Auditorías - Listado" at bounding box center [41, 130] width 83 height 16
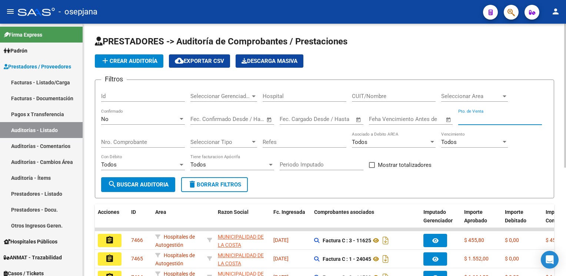
click at [463, 116] on input "Pto. de Venta" at bounding box center [500, 119] width 84 height 7
click at [171, 140] on input "Nro. Comprobante" at bounding box center [143, 142] width 84 height 7
click at [151, 184] on span "search Buscar Auditoria" at bounding box center [138, 185] width 61 height 7
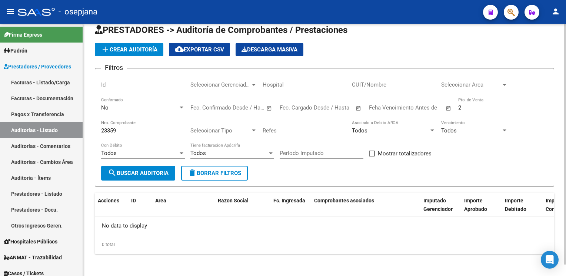
scroll to position [12, 0]
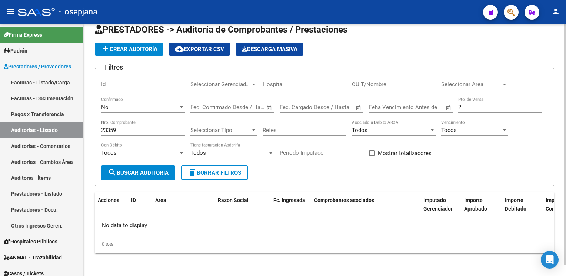
click at [470, 105] on input "2" at bounding box center [500, 107] width 84 height 7
click at [168, 181] on form "Filtros Id Seleccionar Gerenciador Seleccionar Gerenciador Hospital CUIT/Nombre…" at bounding box center [325, 127] width 460 height 119
click at [167, 175] on span "search Buscar Auditoria" at bounding box center [138, 173] width 61 height 7
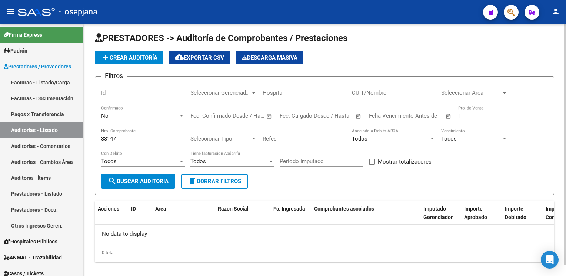
scroll to position [0, 0]
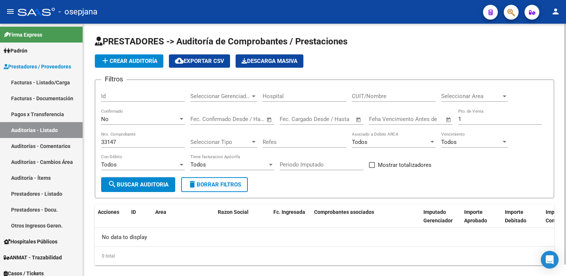
click at [462, 117] on input "1" at bounding box center [500, 119] width 84 height 7
click at [164, 186] on span "search Buscar Auditoria" at bounding box center [138, 185] width 61 height 7
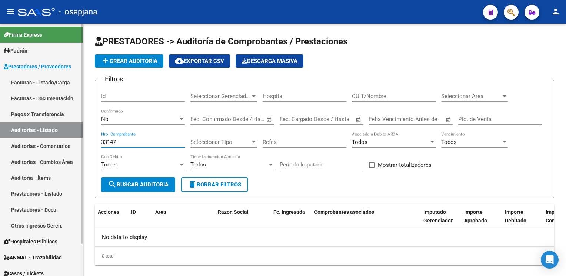
drag, startPoint x: 107, startPoint y: 142, endPoint x: 72, endPoint y: 136, distance: 36.4
click at [72, 136] on mat-sidenav-container "Firma Express Padrón Afiliados Empadronados Categorías Prestadores / Proveedore…" at bounding box center [283, 150] width 566 height 253
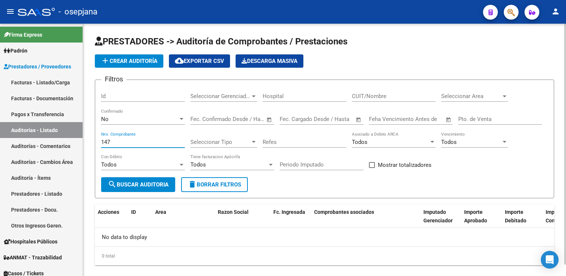
drag, startPoint x: 117, startPoint y: 139, endPoint x: 94, endPoint y: 141, distance: 22.7
click at [94, 141] on div "PRESTADORES -> Auditoría de Comprobantes / Prestaciones add Crear Auditoría clo…" at bounding box center [324, 157] width 483 height 266
click at [473, 123] on div "Pto. de Venta" at bounding box center [500, 117] width 84 height 16
click at [107, 141] on input "331437" at bounding box center [143, 142] width 84 height 7
click at [374, 97] on input "CUIT/Nombre" at bounding box center [394, 96] width 84 height 7
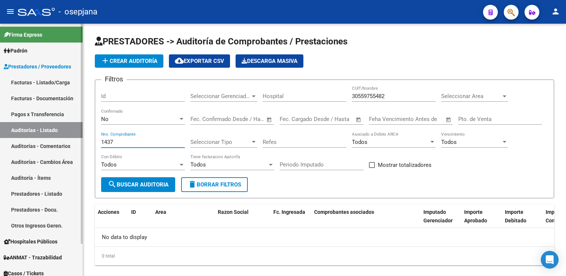
drag, startPoint x: 138, startPoint y: 141, endPoint x: 50, endPoint y: 123, distance: 89.2
click at [50, 123] on mat-sidenav-container "Firma Express Padrón Afiliados Empadronados Categorías Prestadores / Proveedore…" at bounding box center [283, 150] width 566 height 253
click at [60, 67] on span "Prestadores / Proveedores" at bounding box center [37, 67] width 67 height 8
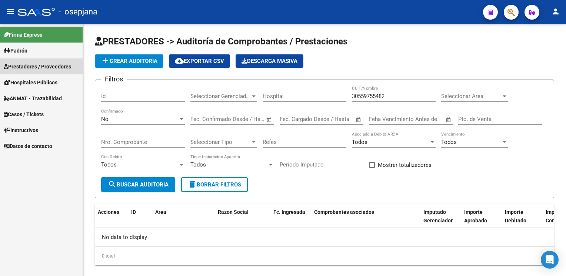
click at [62, 67] on span "Prestadores / Proveedores" at bounding box center [37, 67] width 67 height 8
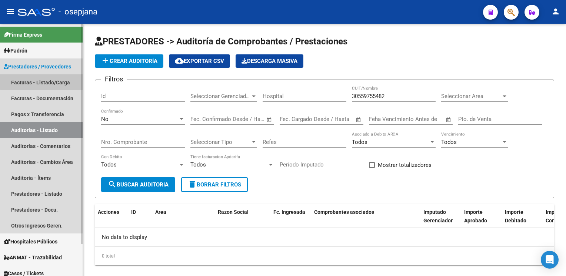
click at [56, 80] on link "Facturas - Listado/Carga" at bounding box center [41, 82] width 83 height 16
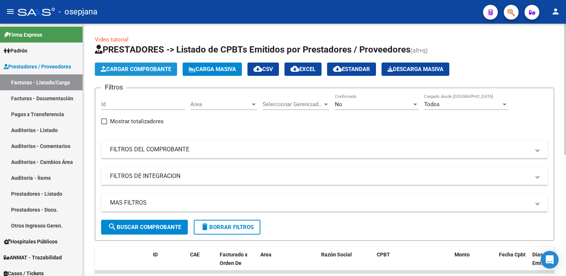
click at [129, 68] on span "Cargar Comprobante" at bounding box center [136, 69] width 70 height 7
click at [219, 107] on div "Area Area" at bounding box center [223, 102] width 67 height 16
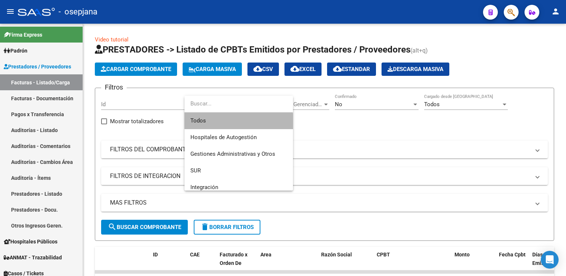
click at [222, 122] on span "Todos" at bounding box center [238, 121] width 97 height 17
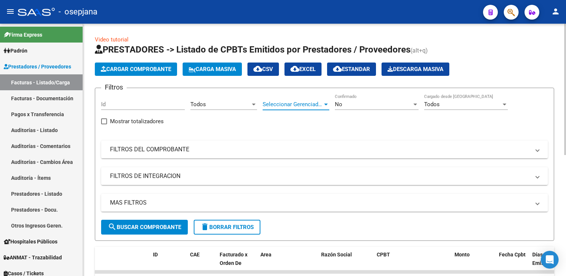
click at [279, 103] on span "Seleccionar Gerenciador" at bounding box center [293, 104] width 60 height 7
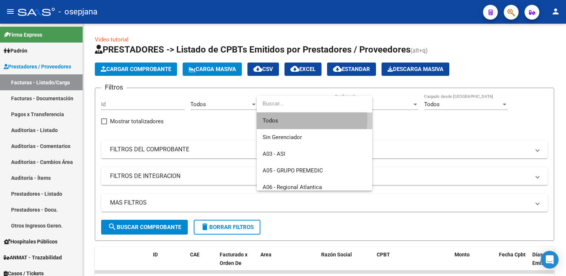
click at [283, 118] on span "Todos" at bounding box center [315, 121] width 104 height 17
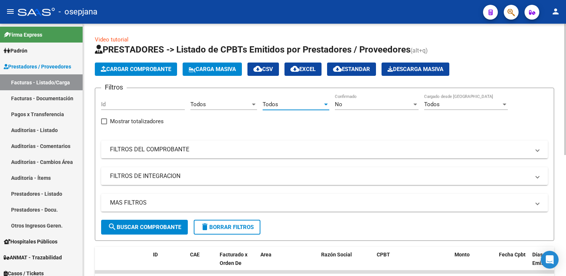
click at [354, 101] on div "No" at bounding box center [373, 104] width 77 height 7
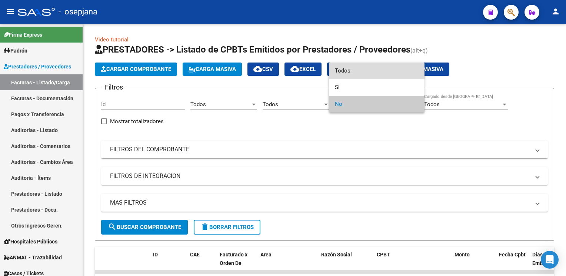
click at [352, 68] on span "Todos" at bounding box center [377, 71] width 84 height 17
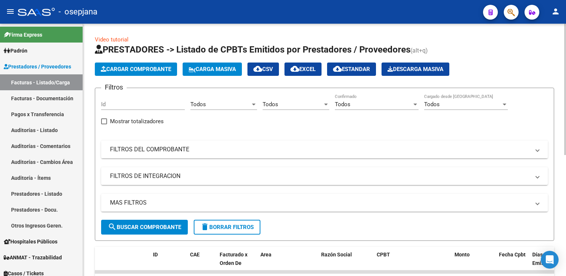
click at [323, 149] on mat-panel-title "FILTROS DEL COMPROBANTE" at bounding box center [320, 150] width 420 height 8
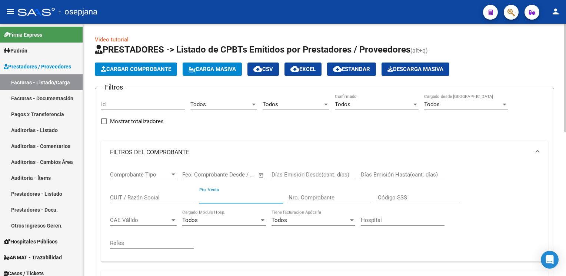
click at [223, 198] on input "Pto. Venta" at bounding box center [241, 198] width 84 height 7
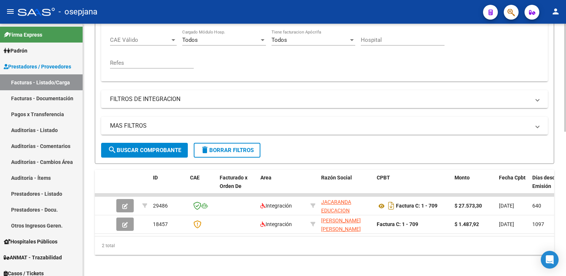
scroll to position [188, 0]
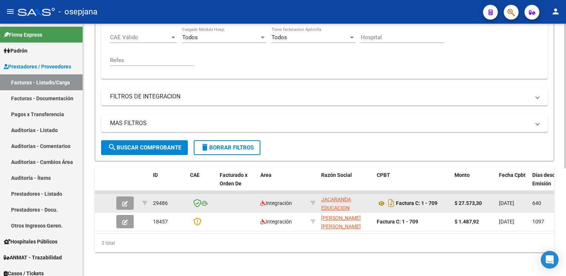
click at [126, 201] on icon "button" at bounding box center [125, 204] width 6 height 6
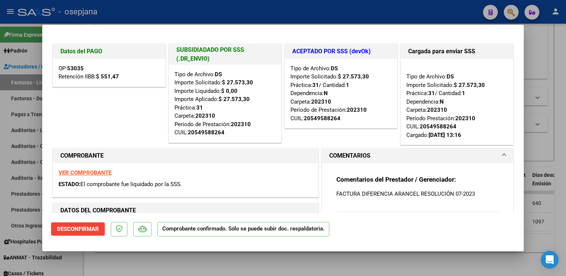
click at [547, 33] on div at bounding box center [283, 138] width 566 height 276
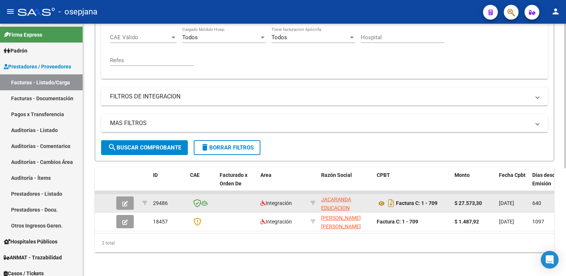
click at [338, 198] on app-link-go-to "JACARANDA EDUCACION ESPECIAL INTEGRAL" at bounding box center [346, 208] width 50 height 25
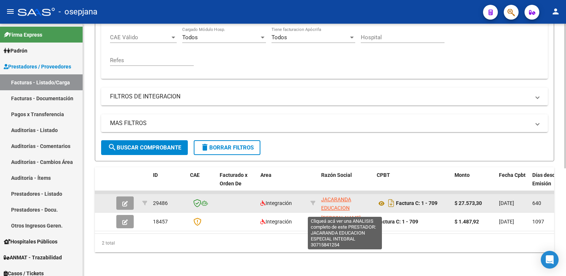
click at [338, 197] on span "JACARANDA EDUCACION ESPECIAL INTEGRAL" at bounding box center [345, 208] width 49 height 23
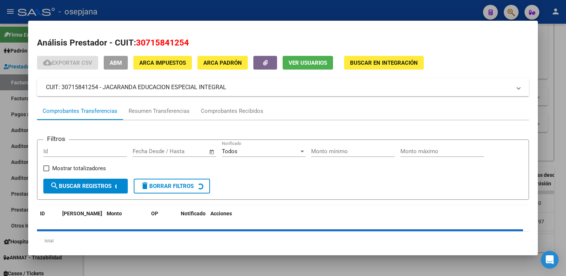
click at [342, 13] on div at bounding box center [283, 138] width 566 height 276
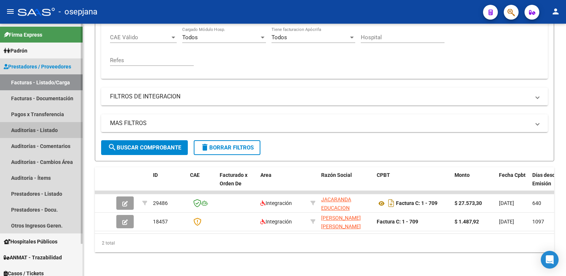
click at [47, 130] on link "Auditorías - Listado" at bounding box center [41, 130] width 83 height 16
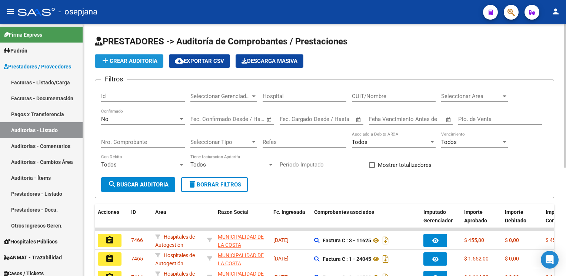
click at [132, 66] on button "add Crear Auditoría" at bounding box center [129, 60] width 69 height 13
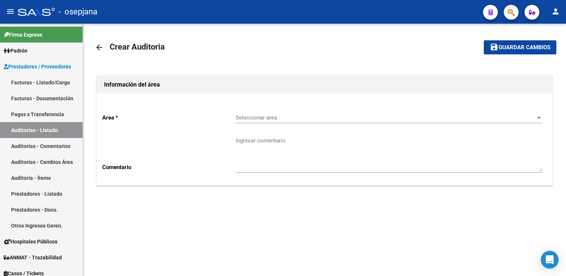
click at [261, 112] on div "Seleccionar area Seleccionar area" at bounding box center [389, 115] width 307 height 16
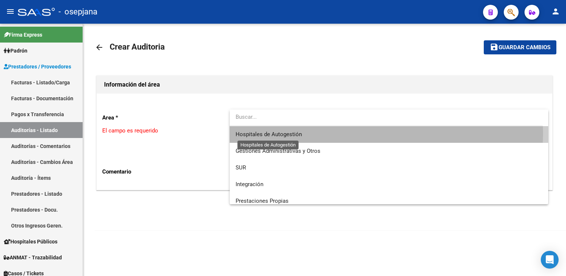
click at [263, 133] on span "Hospitales de Autogestión" at bounding box center [269, 134] width 66 height 7
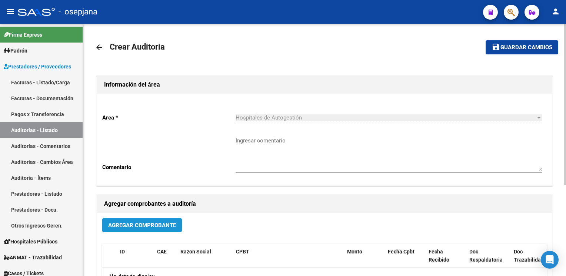
click at [145, 223] on span "Agregar Comprobante" at bounding box center [142, 225] width 68 height 7
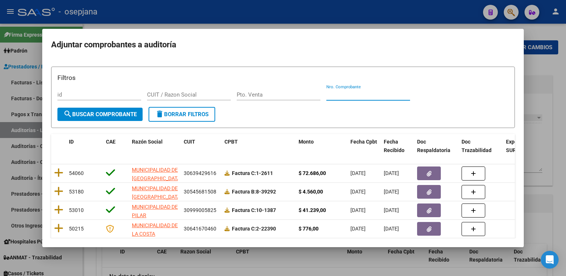
click at [350, 94] on input "Nro. Comprobante" at bounding box center [368, 95] width 84 height 7
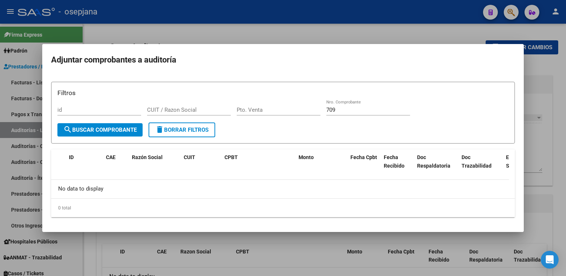
click at [377, 32] on div at bounding box center [283, 138] width 566 height 276
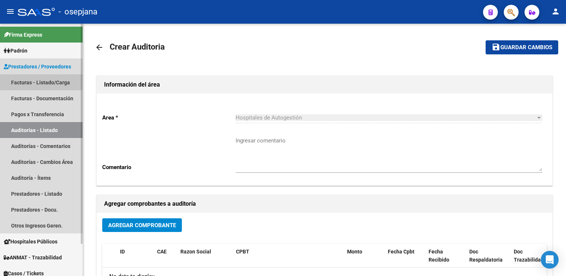
click at [38, 86] on link "Facturas - Listado/Carga" at bounding box center [41, 82] width 83 height 16
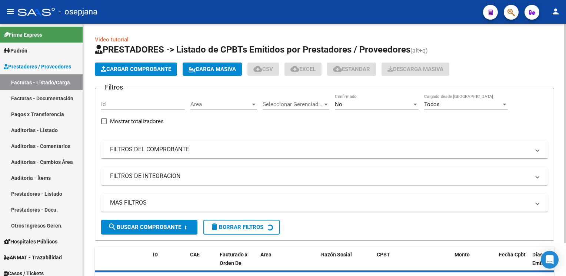
click at [307, 150] on mat-panel-title "FILTROS DEL COMPROBANTE" at bounding box center [320, 150] width 420 height 8
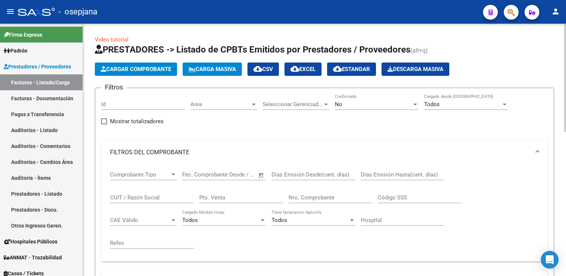
click at [230, 192] on div "Pto. Venta" at bounding box center [241, 196] width 84 height 16
click at [226, 197] on input "Pto. Venta" at bounding box center [241, 198] width 84 height 7
click at [303, 195] on input "Nro. Comprobante" at bounding box center [331, 198] width 84 height 7
click at [215, 109] on div "Area Area" at bounding box center [223, 102] width 67 height 16
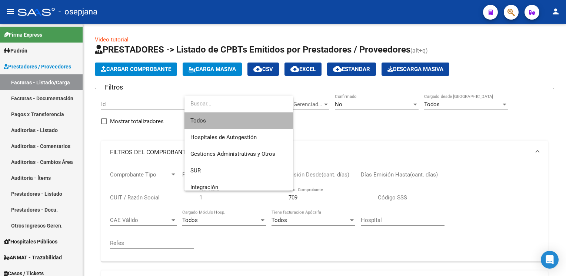
click at [214, 116] on span "Todos" at bounding box center [238, 121] width 97 height 17
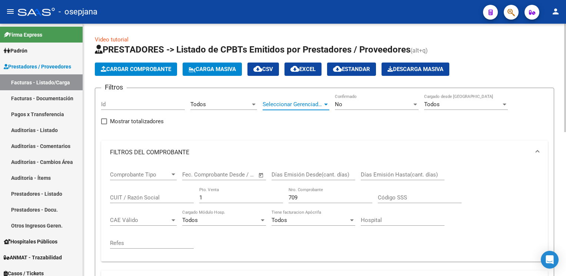
click at [269, 103] on span "Seleccionar Gerenciador" at bounding box center [293, 104] width 60 height 7
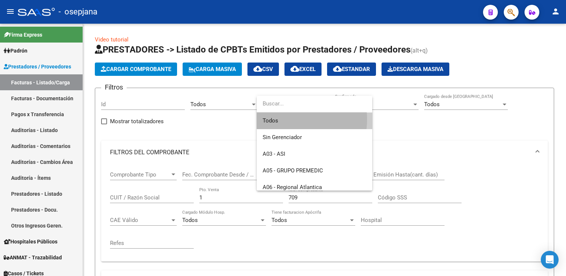
click at [282, 119] on span "Todos" at bounding box center [315, 121] width 104 height 17
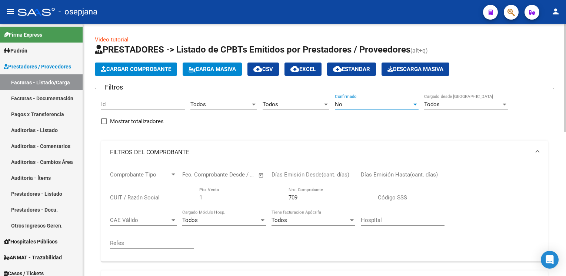
click at [355, 102] on div "No" at bounding box center [373, 104] width 77 height 7
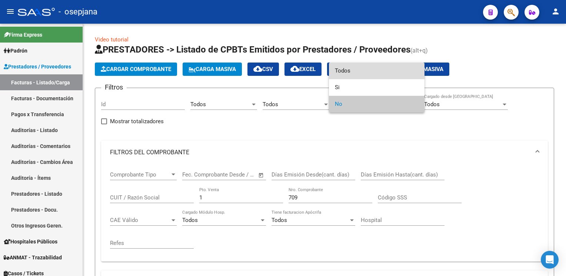
click at [360, 73] on span "Todos" at bounding box center [377, 71] width 84 height 17
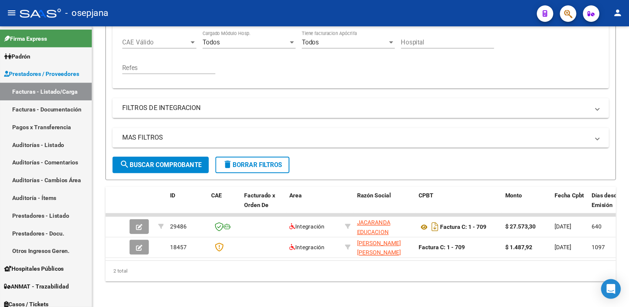
scroll to position [120, 0]
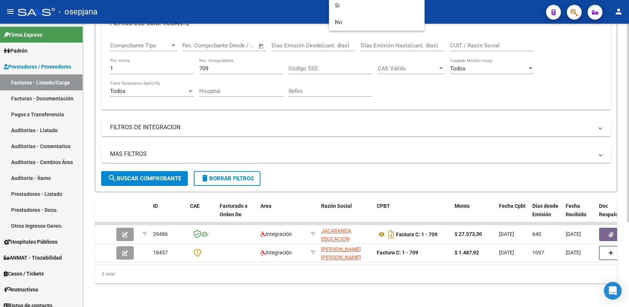
drag, startPoint x: 500, startPoint y: 12, endPoint x: 267, endPoint y: 126, distance: 259.4
click at [267, 126] on div at bounding box center [314, 153] width 629 height 307
